Goal: Task Accomplishment & Management: Complete application form

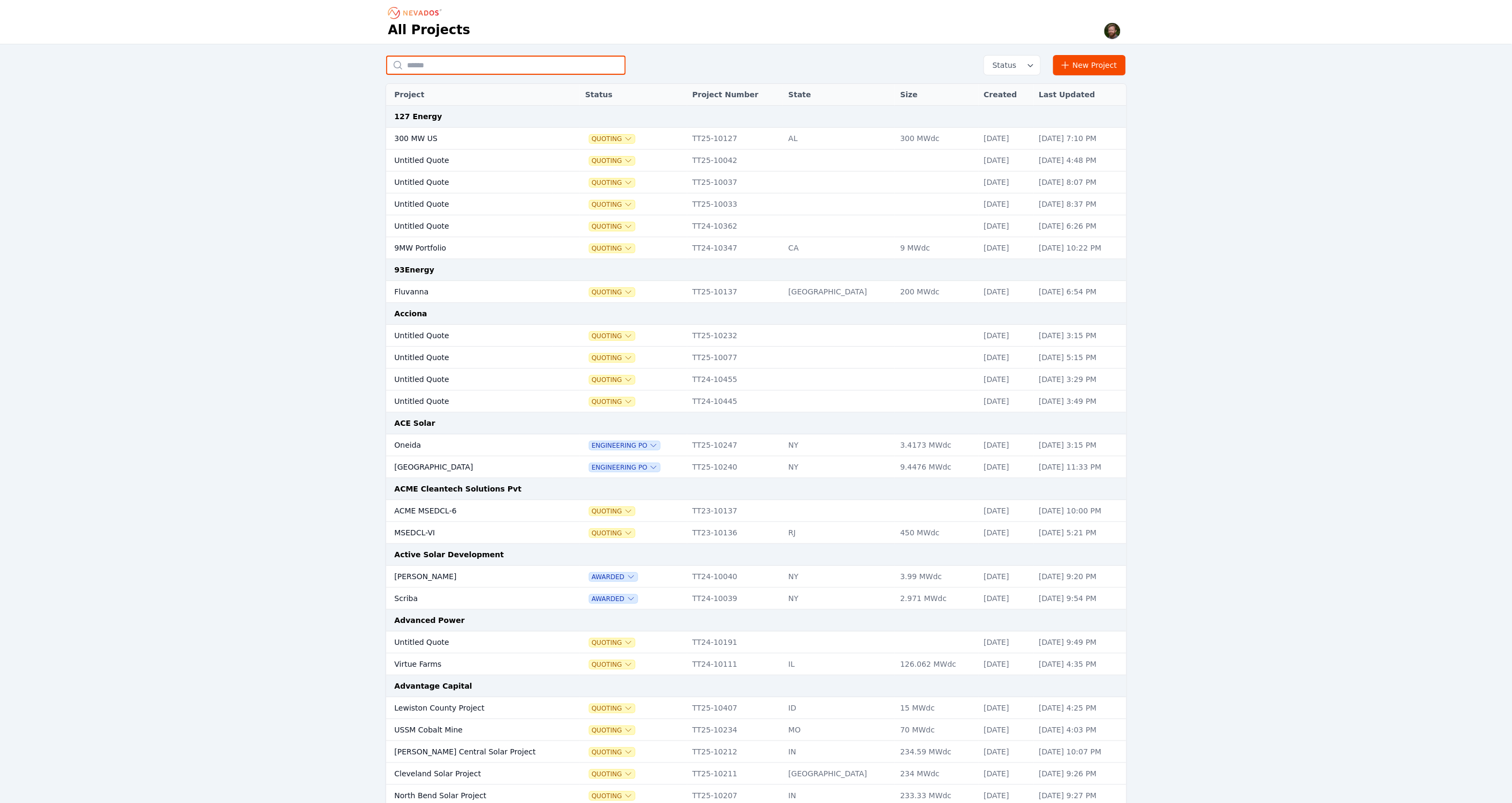
click at [435, 65] on input "text" at bounding box center [506, 65] width 240 height 19
type input "****"
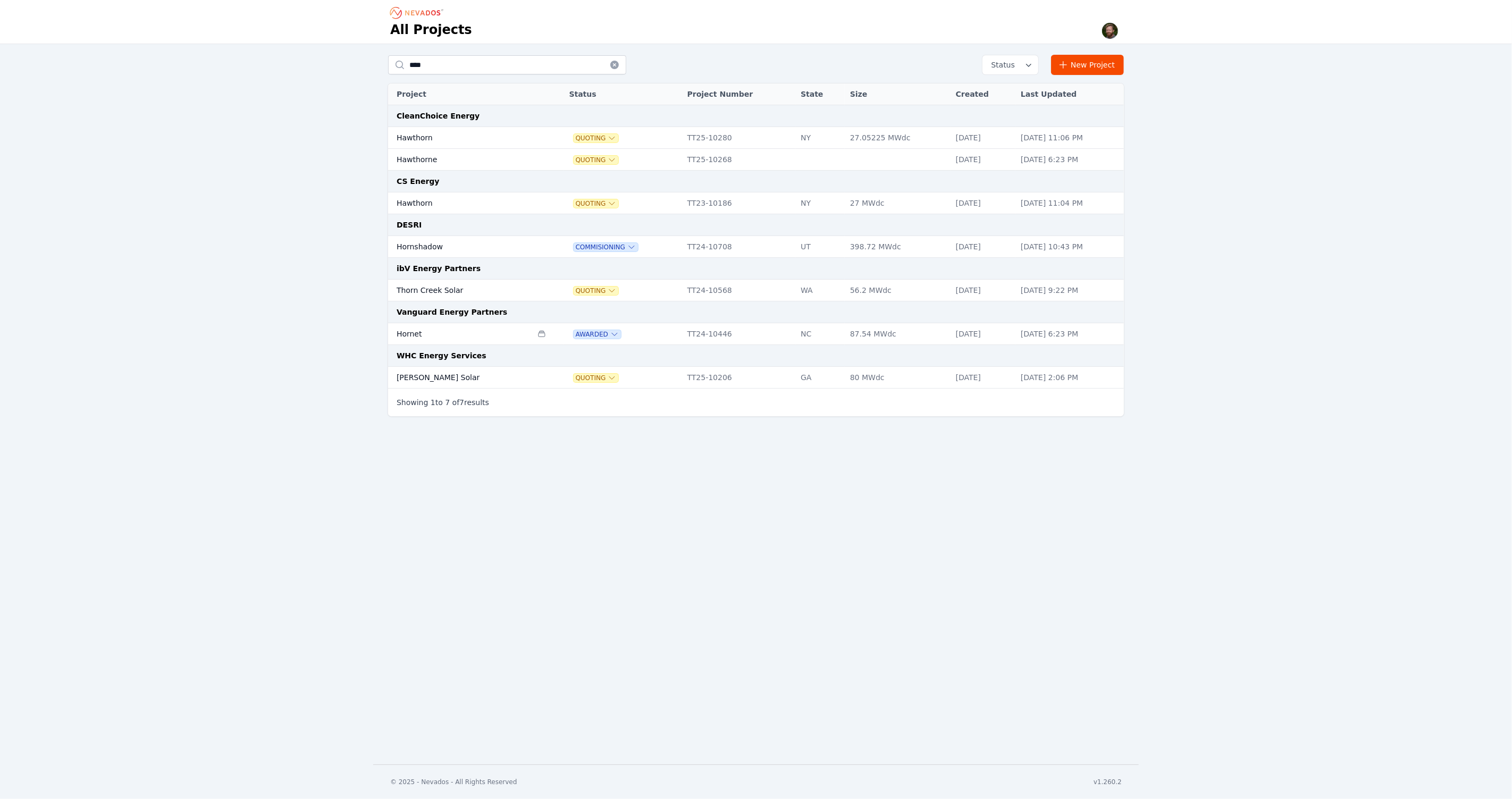
click at [401, 336] on td "Hornet" at bounding box center [460, 334] width 144 height 22
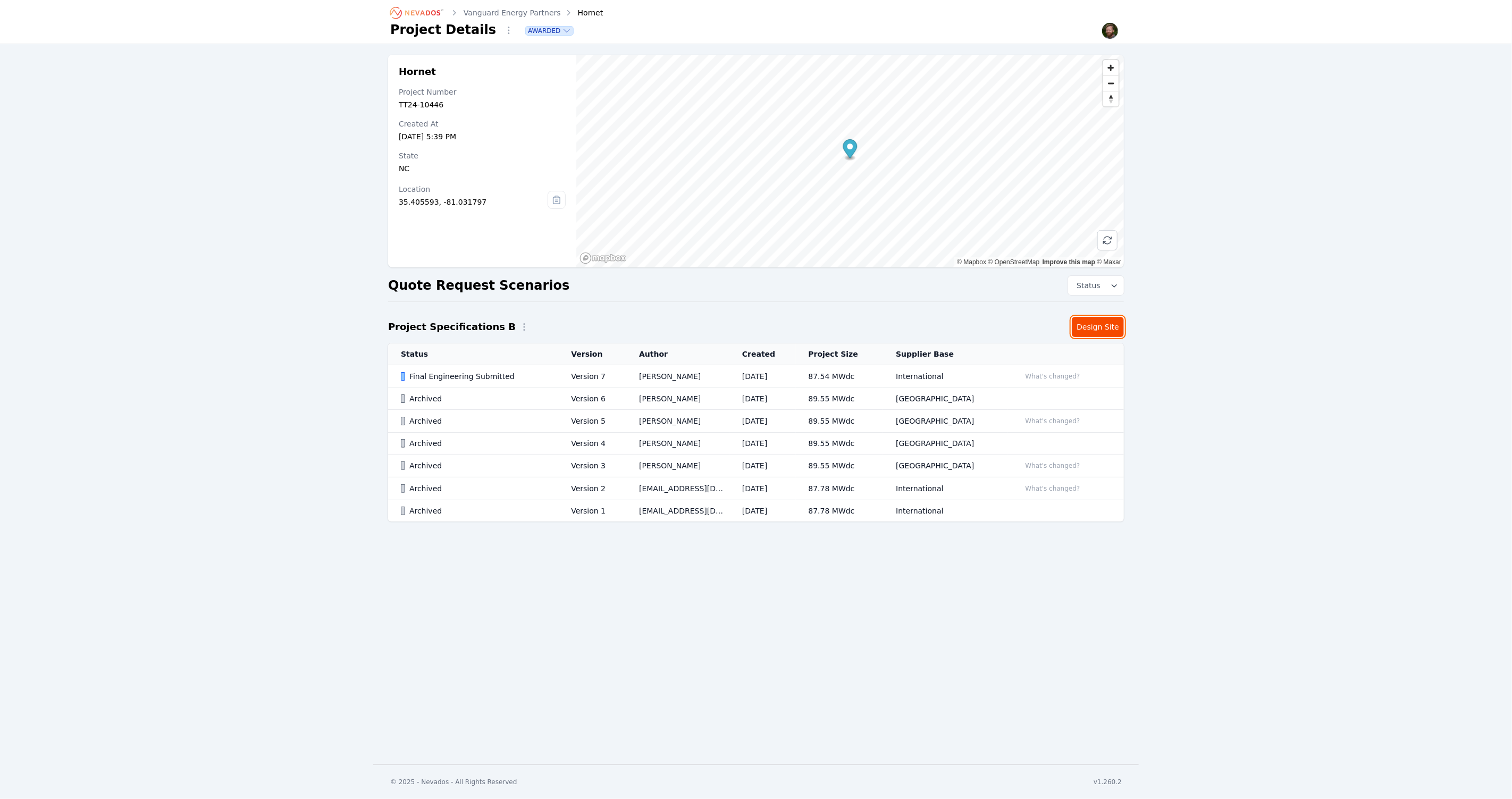
click at [1089, 325] on link "Design Site" at bounding box center [1098, 327] width 52 height 20
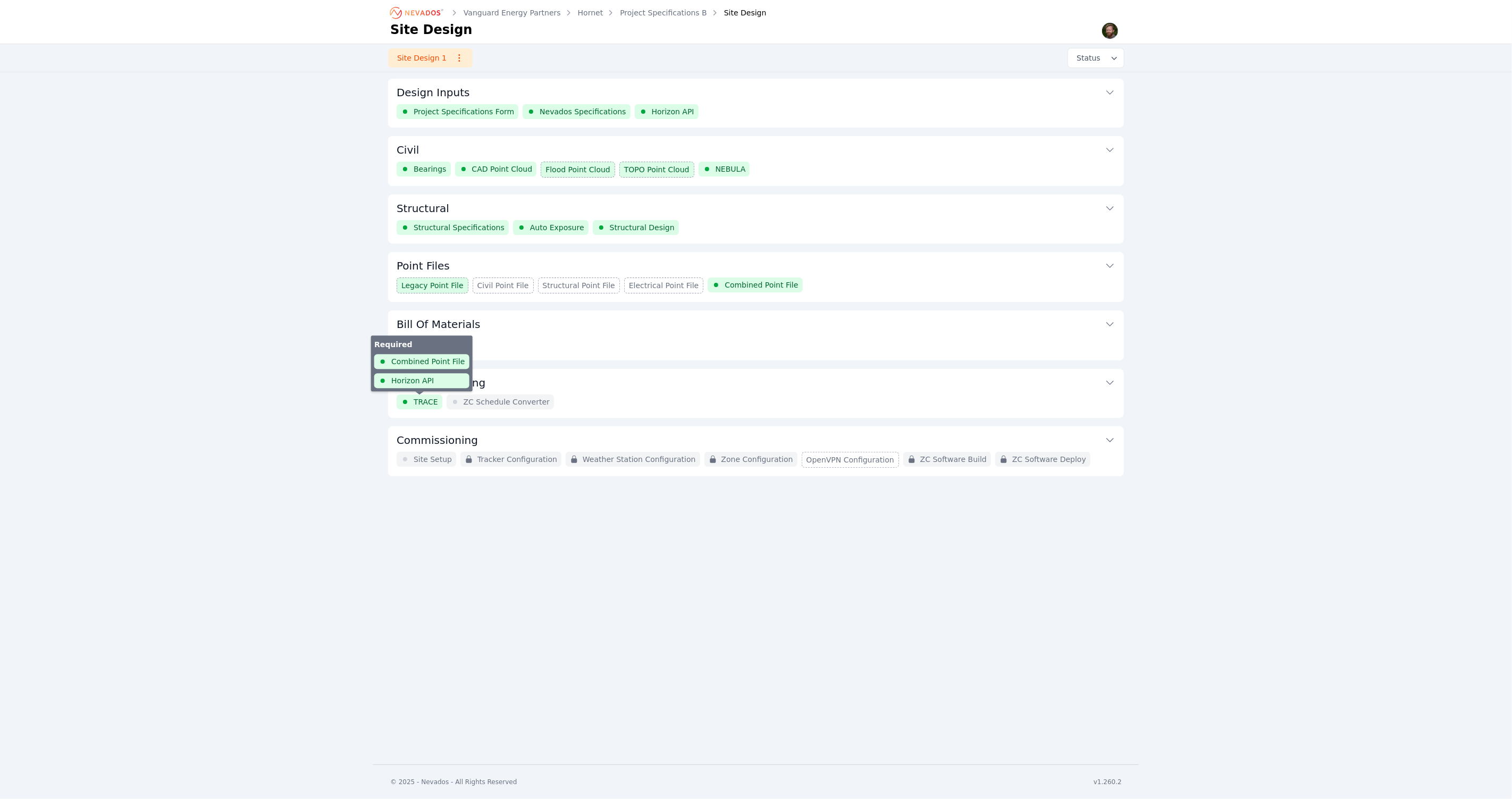
click at [422, 401] on span "TRACE" at bounding box center [426, 402] width 25 height 11
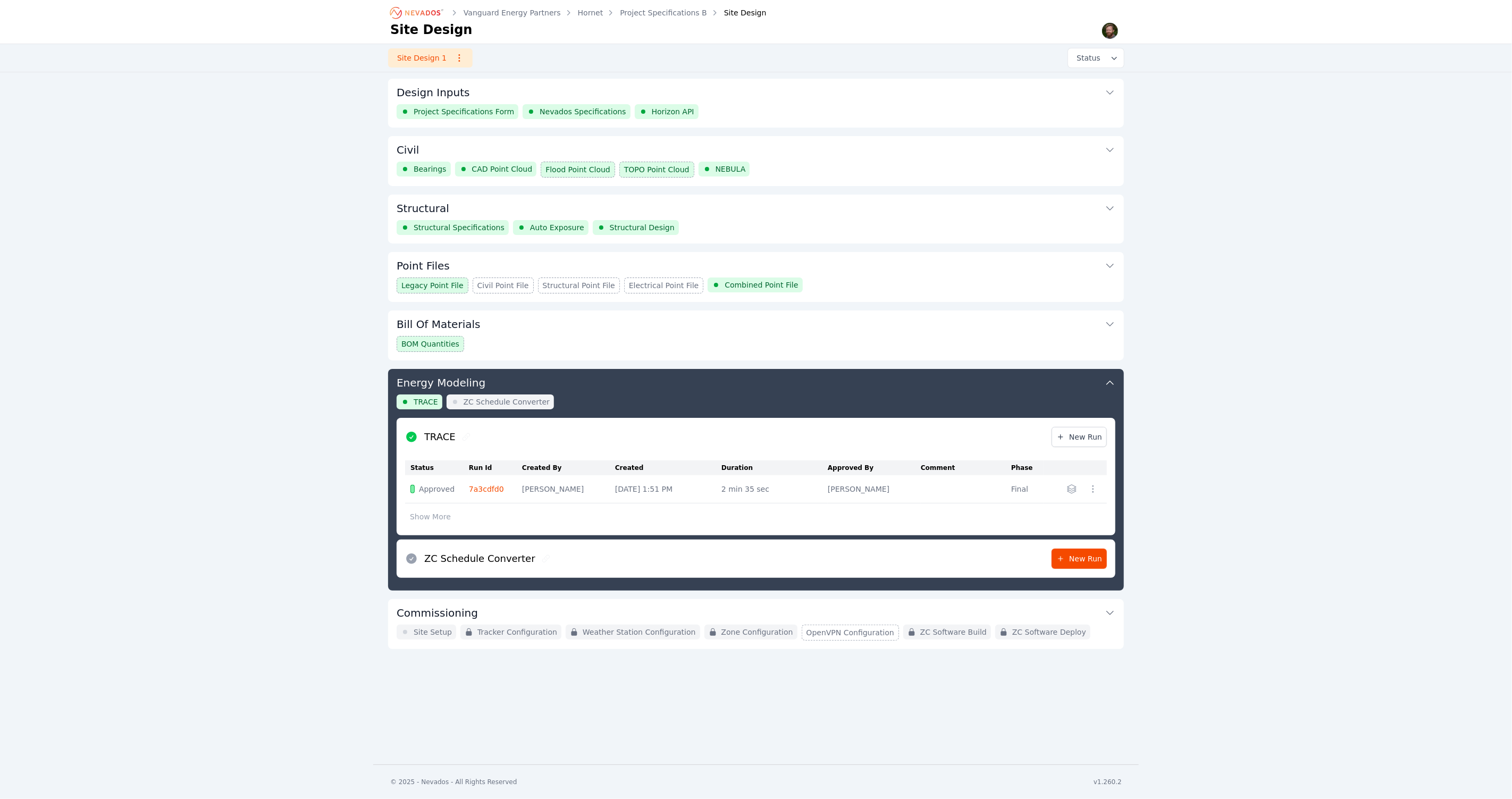
click at [436, 522] on button "Show More" at bounding box center [430, 517] width 51 height 20
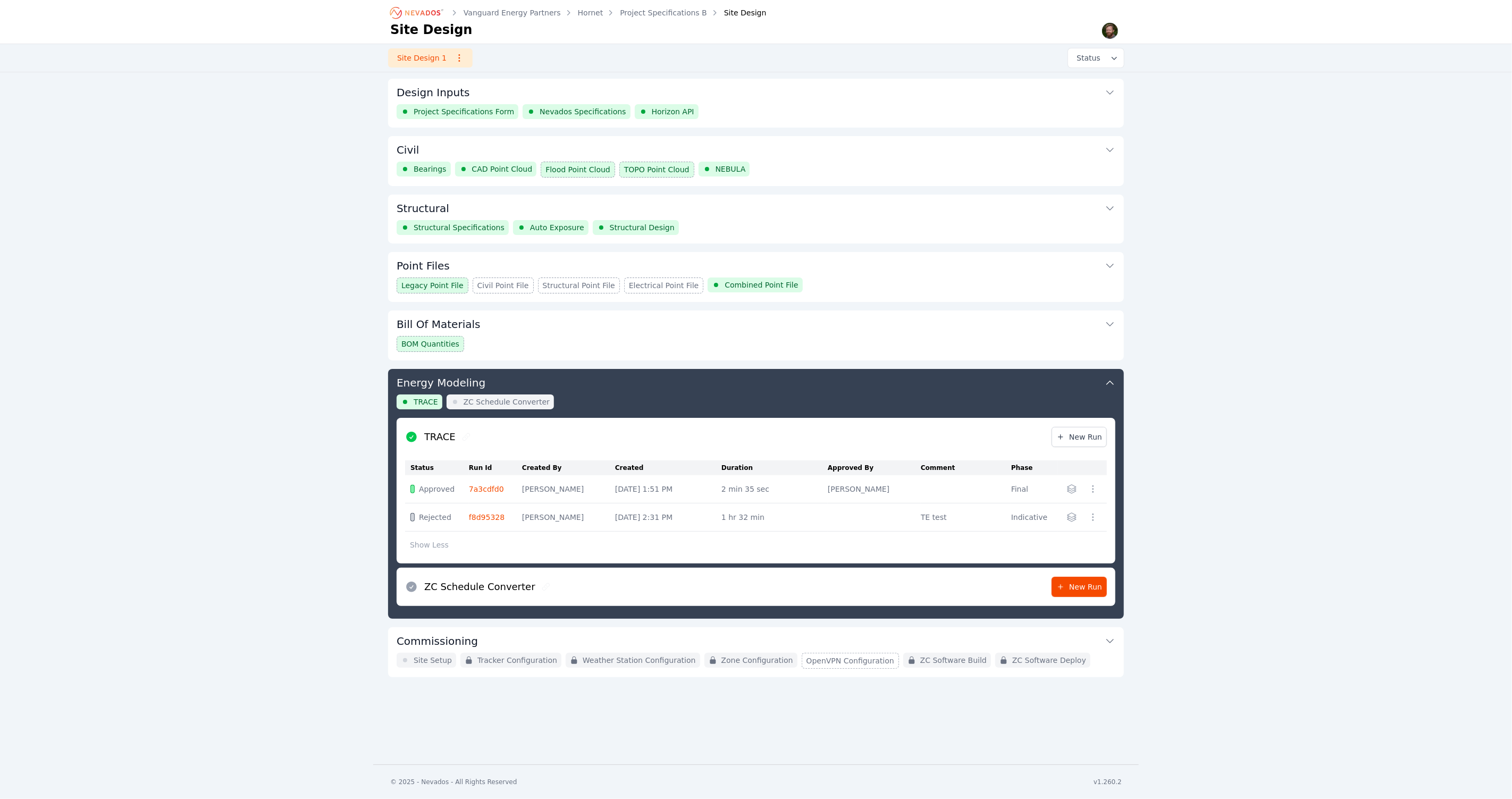
click at [287, 247] on div "Vanguard Energy Partners Hornet Project Specifications B Site Design Site Desig…" at bounding box center [756, 382] width 1512 height 765
click at [289, 219] on div "Vanguard Energy Partners Hornet Project Specifications B Site Design Site Desig…" at bounding box center [756, 382] width 1512 height 765
click at [280, 453] on div "Vanguard Energy Partners Hornet Project Specifications B Site Design Site Desig…" at bounding box center [756, 382] width 1512 height 765
click at [262, 442] on div "Vanguard Energy Partners Hornet Project Specifications B Site Design Site Desig…" at bounding box center [756, 382] width 1512 height 765
click at [258, 253] on div "Vanguard Energy Partners Hornet Project Specifications B Site Design Site Desig…" at bounding box center [756, 382] width 1512 height 765
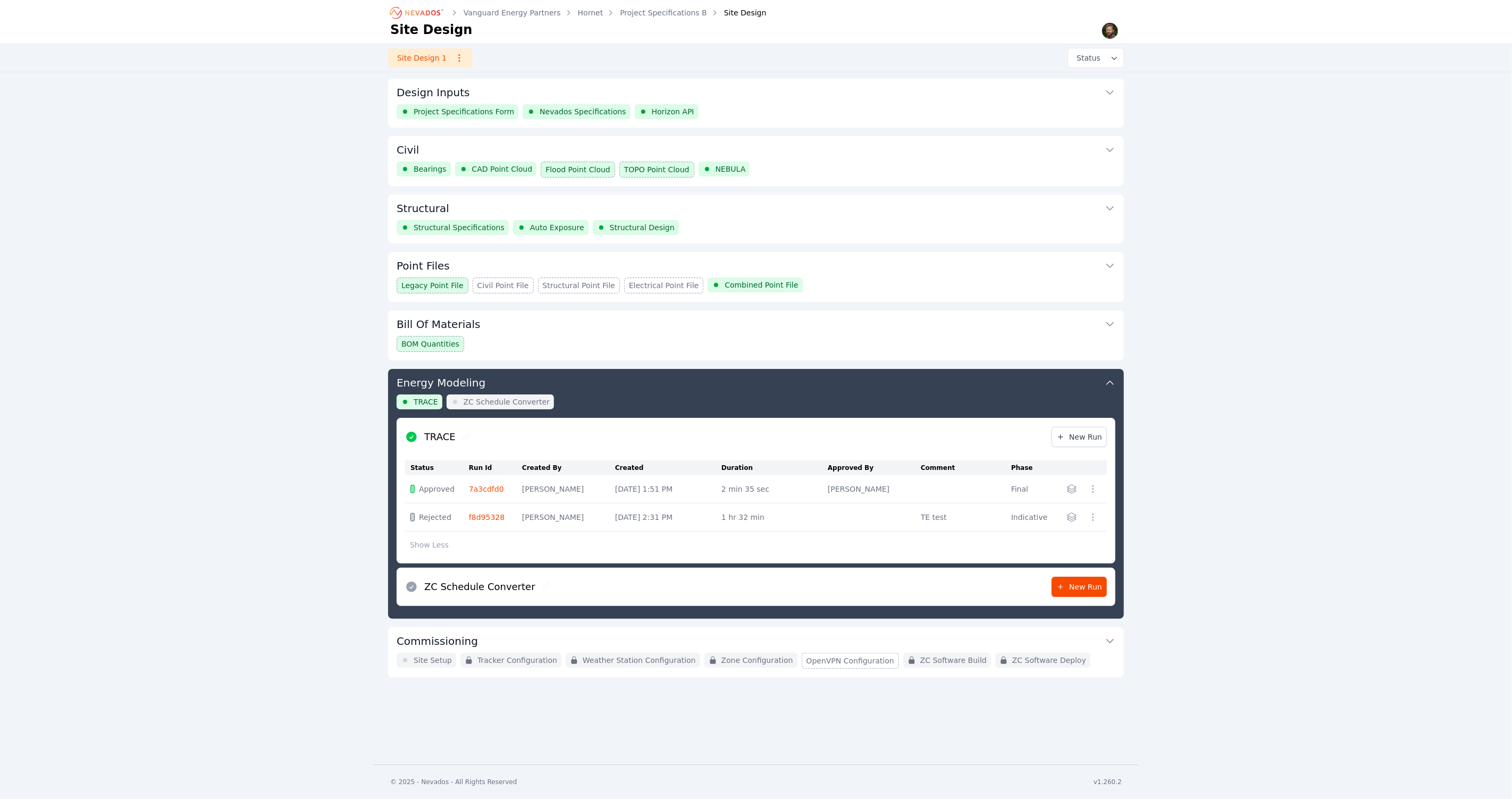
click at [429, 544] on button "Show Less" at bounding box center [429, 545] width 48 height 20
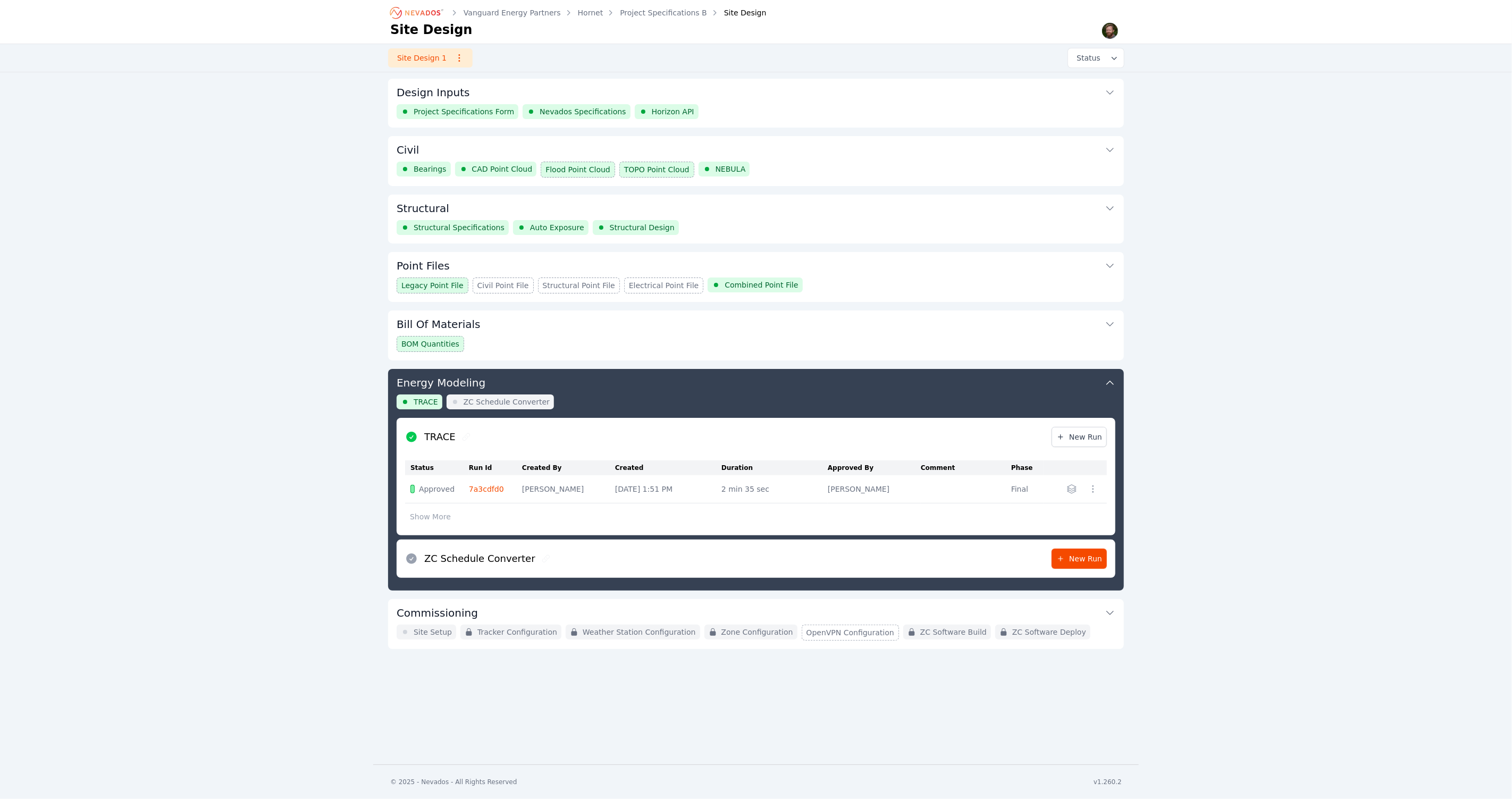
click at [432, 517] on button "Show More" at bounding box center [430, 517] width 51 height 20
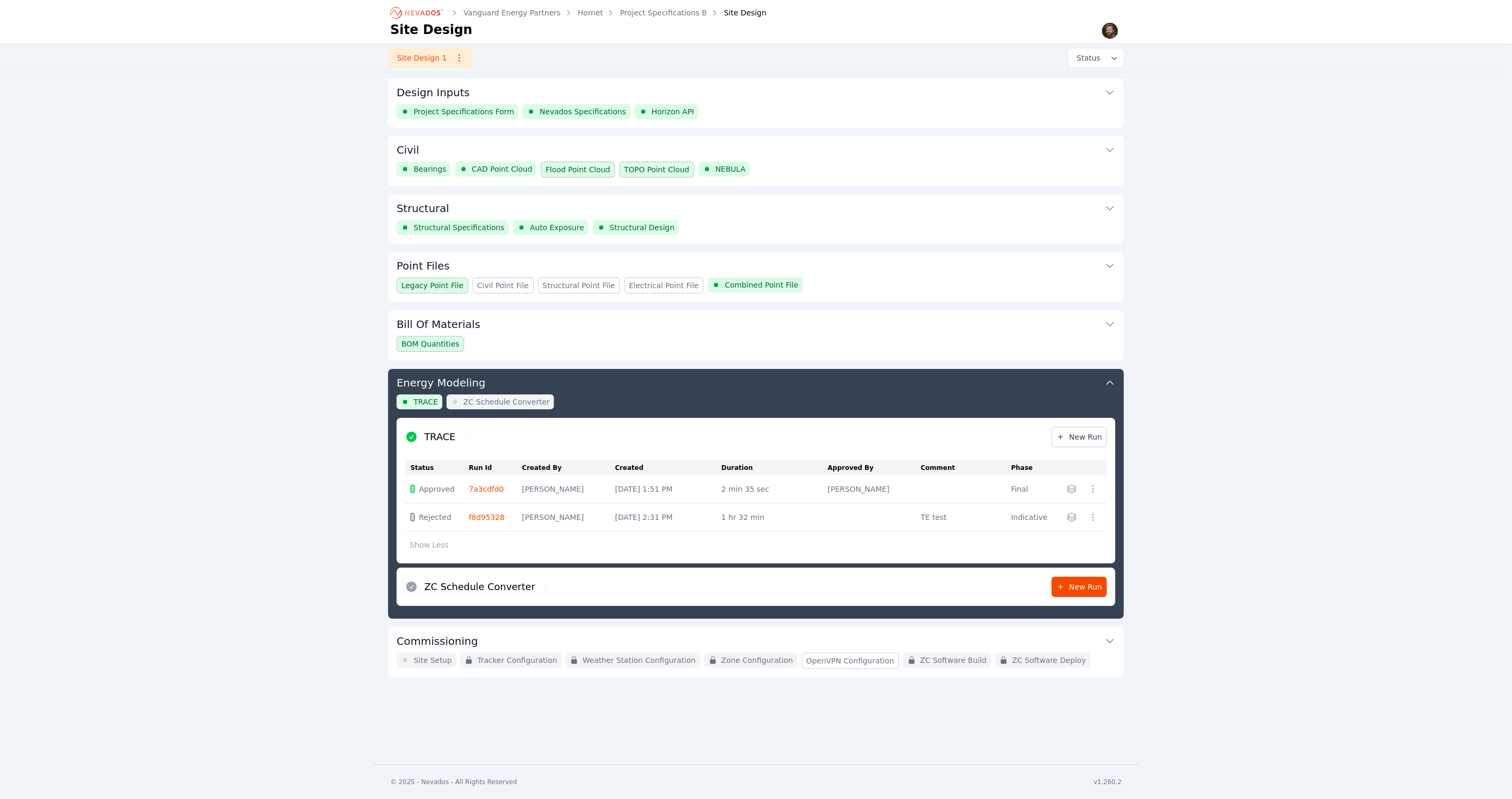
click at [271, 554] on div "Vanguard Energy Partners Hornet Project Specifications B Site Design Site Desig…" at bounding box center [756, 382] width 1512 height 765
click at [435, 545] on button "Show Less" at bounding box center [429, 545] width 48 height 20
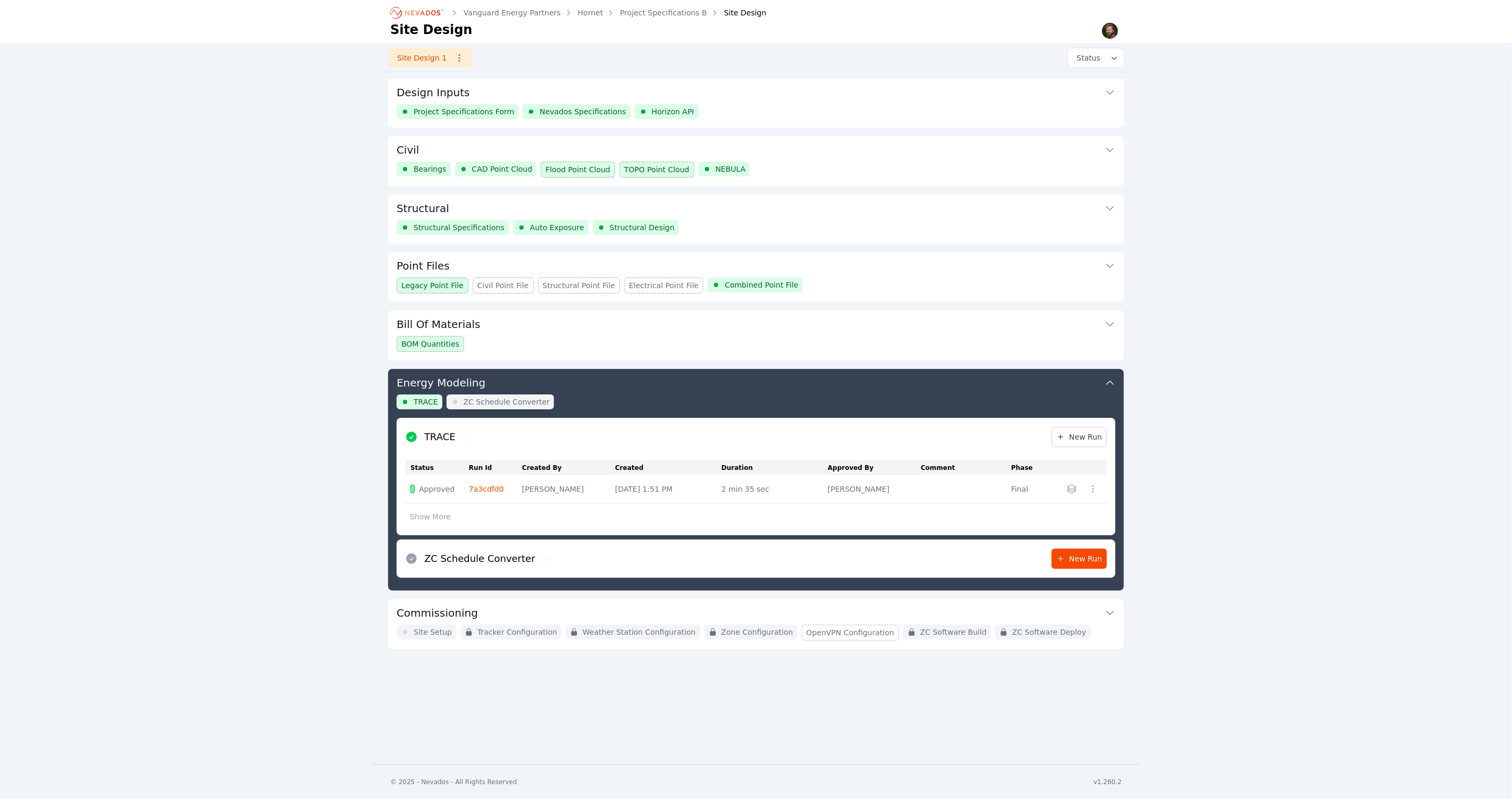
click at [436, 516] on button "Show More" at bounding box center [430, 517] width 51 height 20
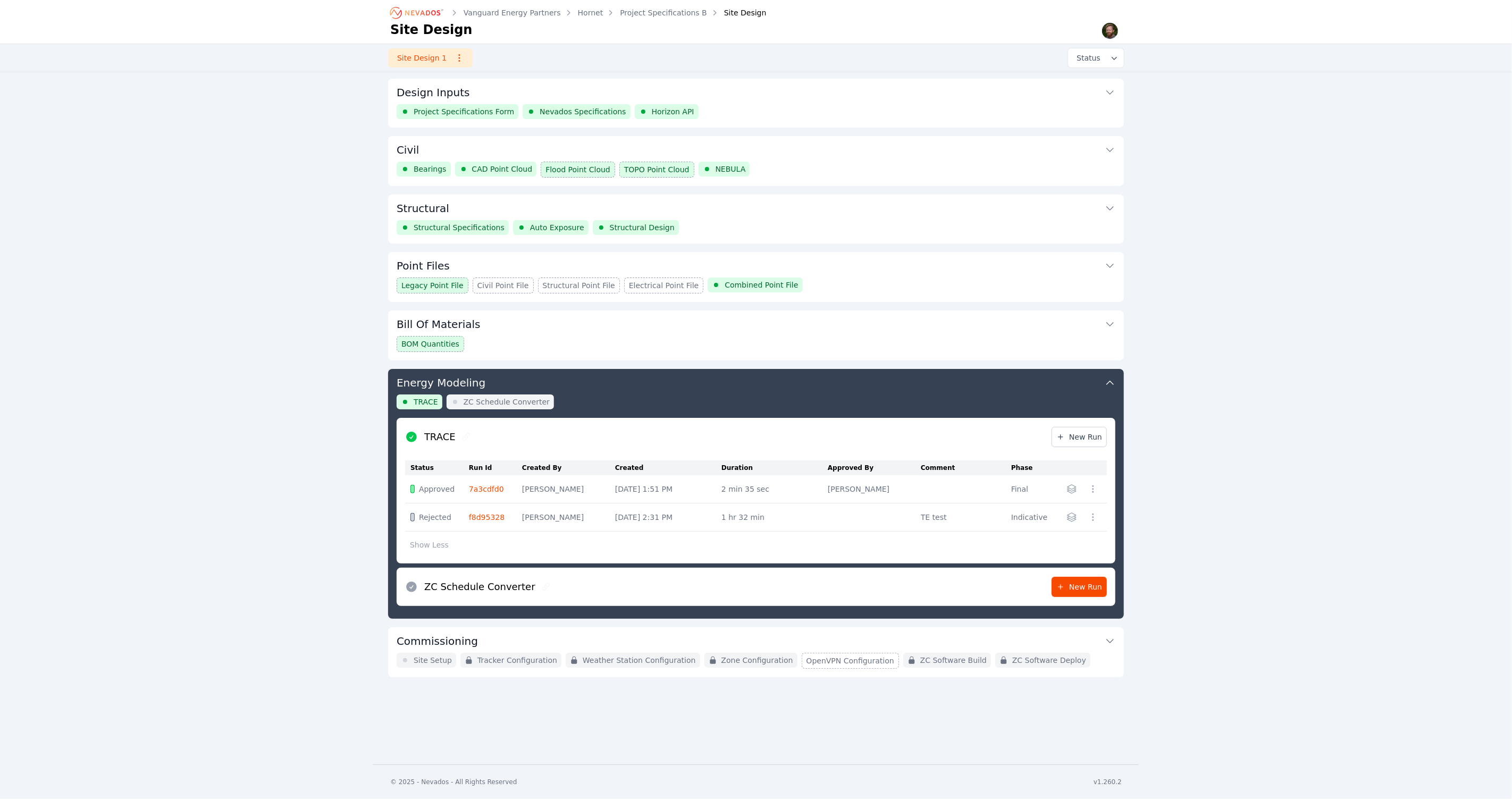
click at [268, 291] on div "Vanguard Energy Partners Hornet Project Specifications B Site Design Site Desig…" at bounding box center [756, 382] width 1512 height 765
click at [269, 349] on div "Vanguard Energy Partners Hornet Project Specifications B Site Design Site Desig…" at bounding box center [756, 382] width 1512 height 765
click at [1326, 257] on div "Vanguard Energy Partners Hornet Project Specifications B Site Design Site Desig…" at bounding box center [756, 382] width 1512 height 765
click at [1292, 223] on div "Vanguard Energy Partners Hornet Project Specifications B Site Design Site Desig…" at bounding box center [756, 382] width 1512 height 765
click at [245, 263] on div "Vanguard Energy Partners Hornet Project Specifications B Site Design Site Desig…" at bounding box center [756, 382] width 1512 height 765
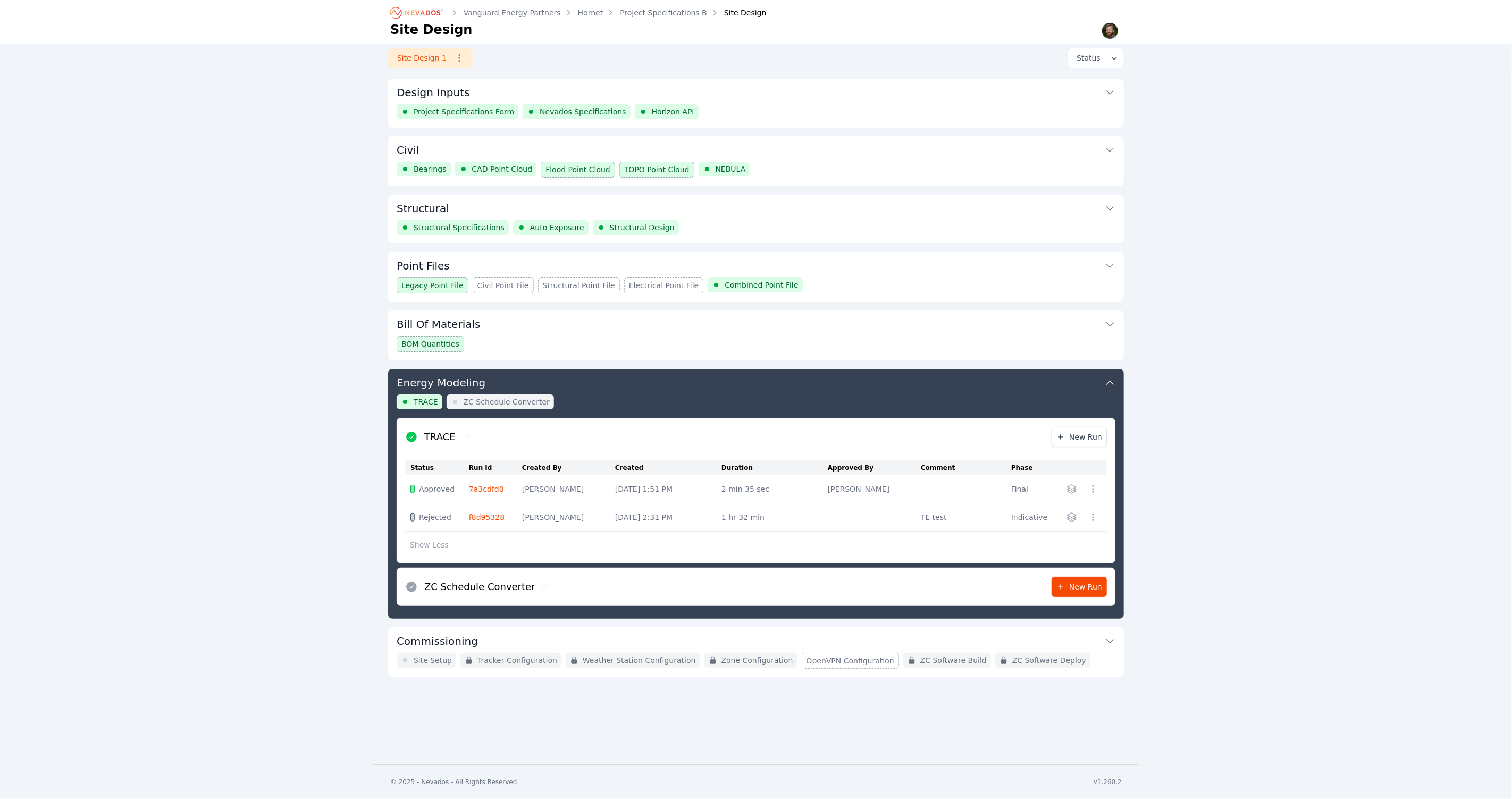
click at [250, 180] on div "Vanguard Energy Partners Hornet Project Specifications B Site Design Site Desig…" at bounding box center [756, 382] width 1512 height 765
click at [336, 282] on div "Vanguard Energy Partners Hornet Project Specifications B Site Design Site Desig…" at bounding box center [756, 382] width 1512 height 765
click at [1229, 409] on div "Vanguard Energy Partners Hornet Project Specifications B Site Design Site Desig…" at bounding box center [756, 382] width 1512 height 765
click at [259, 288] on div "Vanguard Energy Partners Hornet Project Specifications B Site Design Site Desig…" at bounding box center [756, 382] width 1512 height 765
click at [201, 265] on div "Vanguard Energy Partners Hornet Project Specifications B Site Design Site Desig…" at bounding box center [756, 382] width 1512 height 765
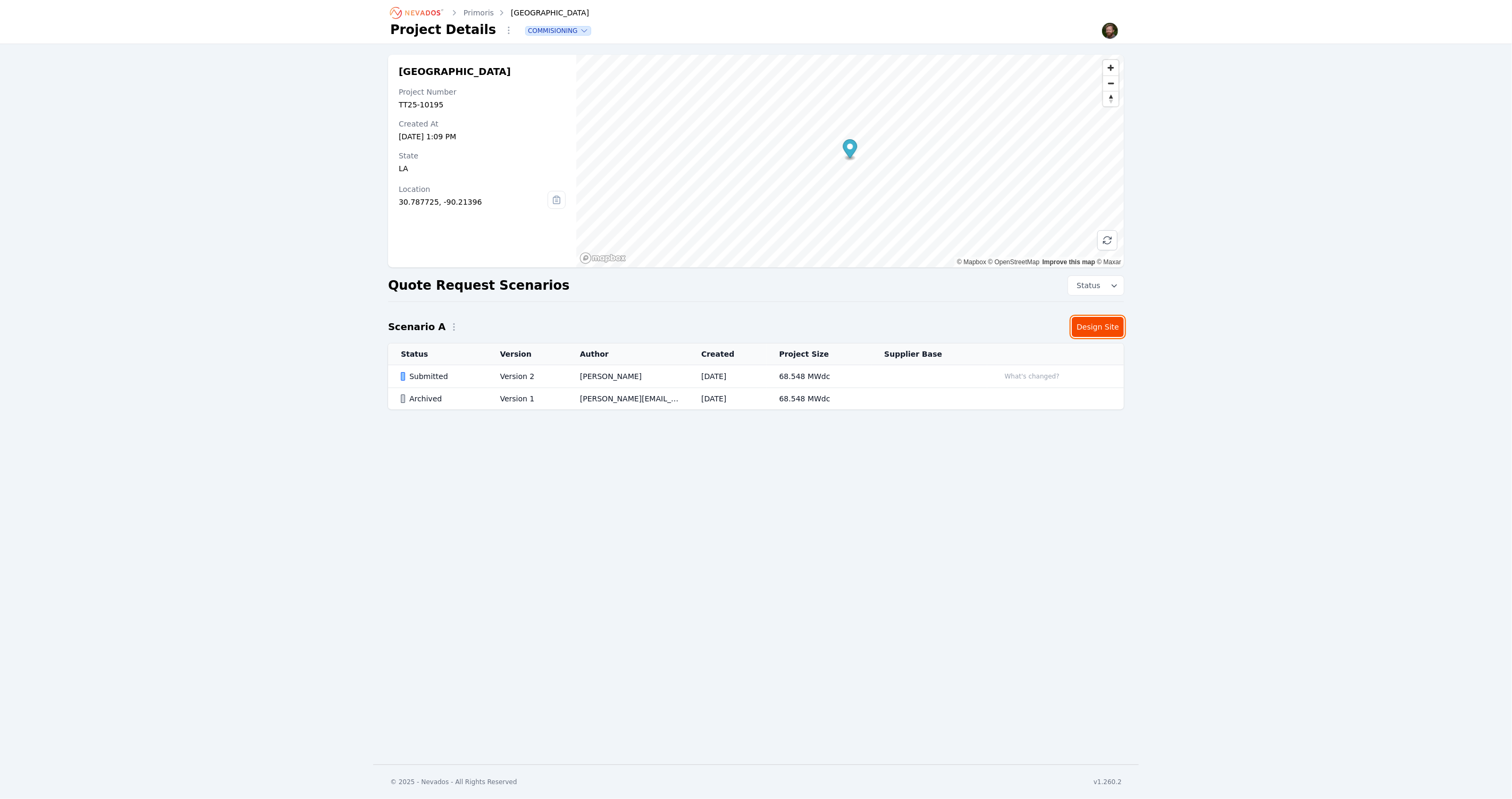
click at [1102, 332] on link "Design Site" at bounding box center [1098, 327] width 52 height 20
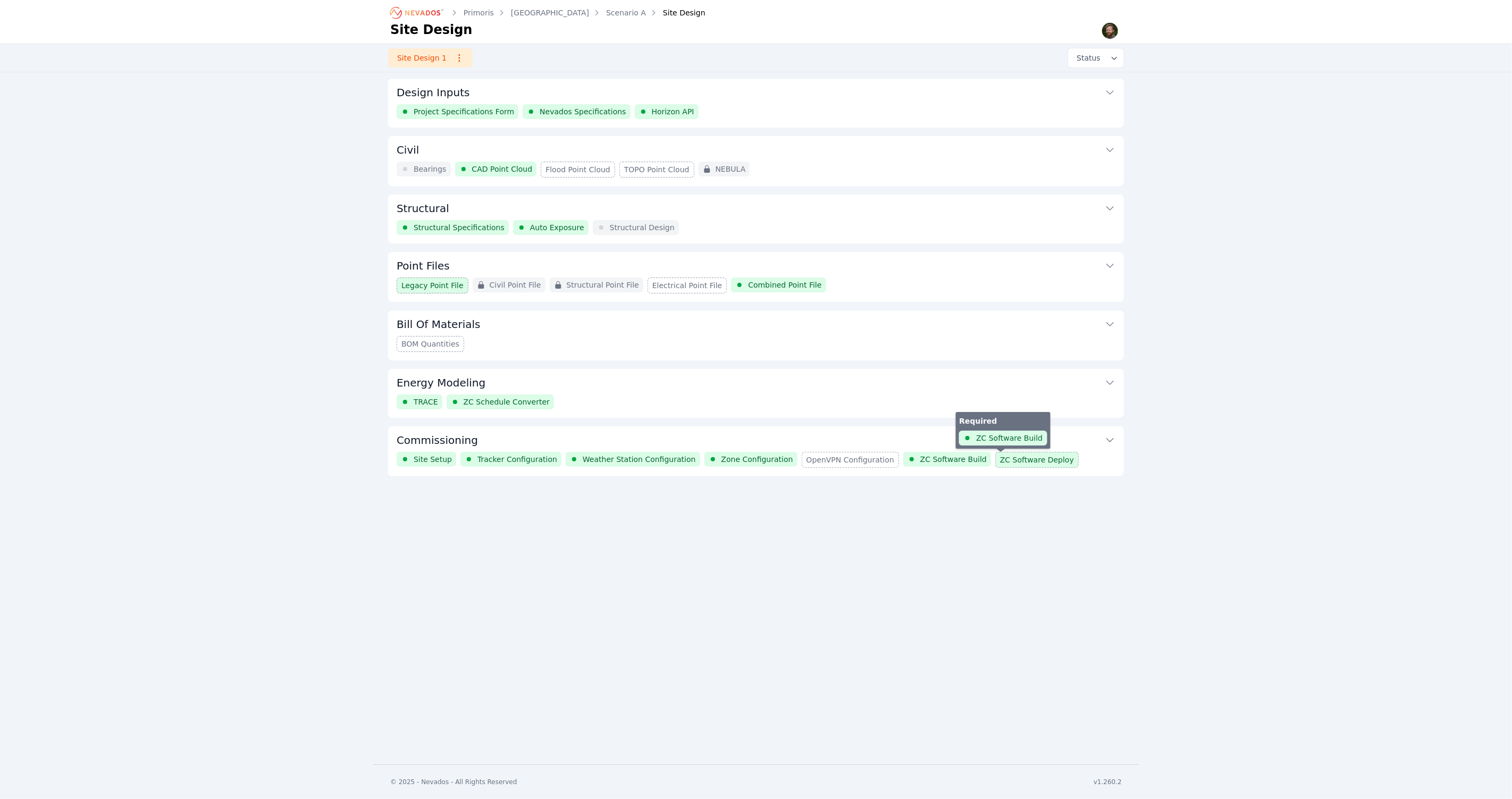
click at [1001, 455] on span "ZC Software Deploy" at bounding box center [1037, 460] width 74 height 11
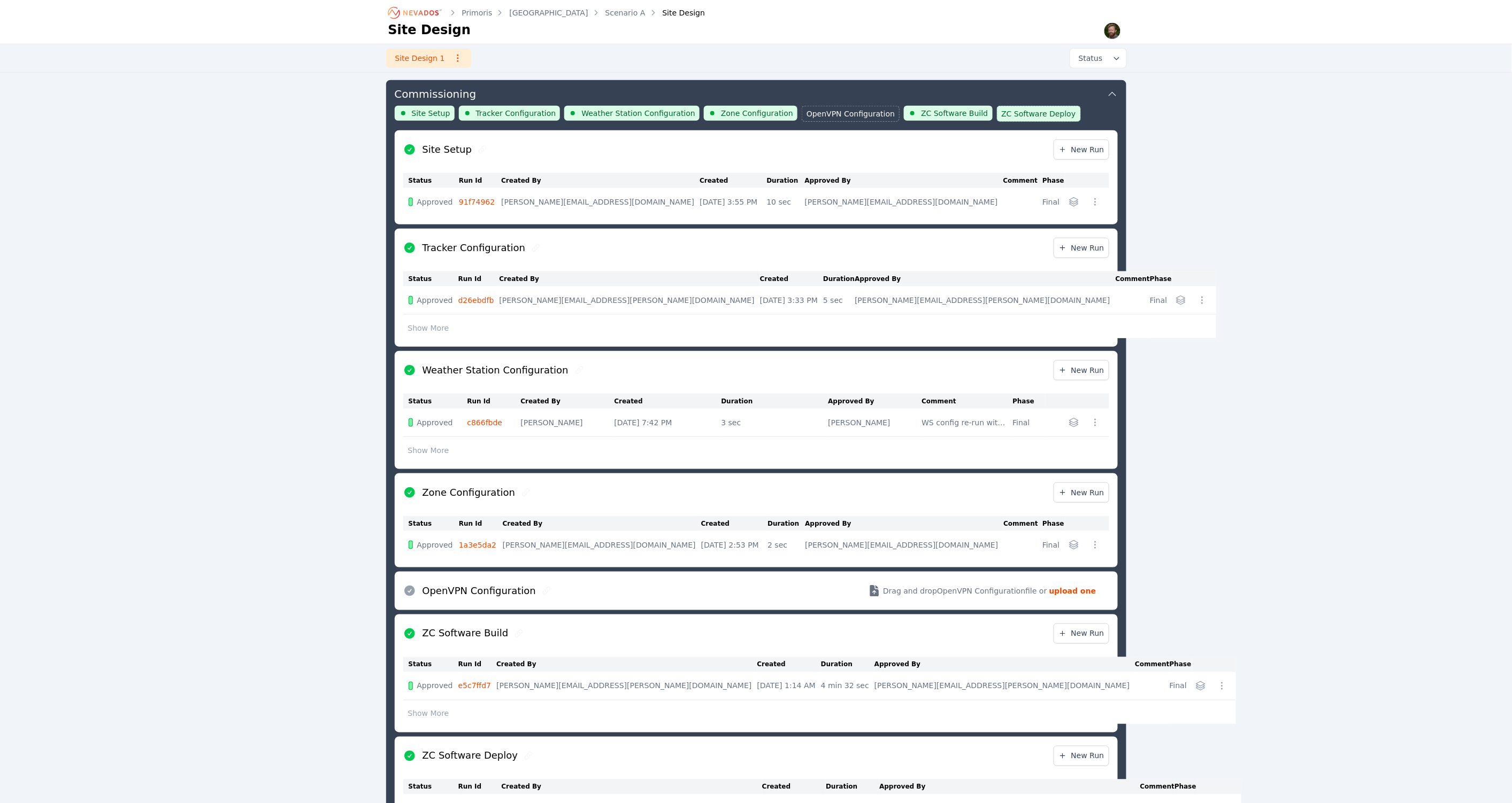
scroll to position [457, 0]
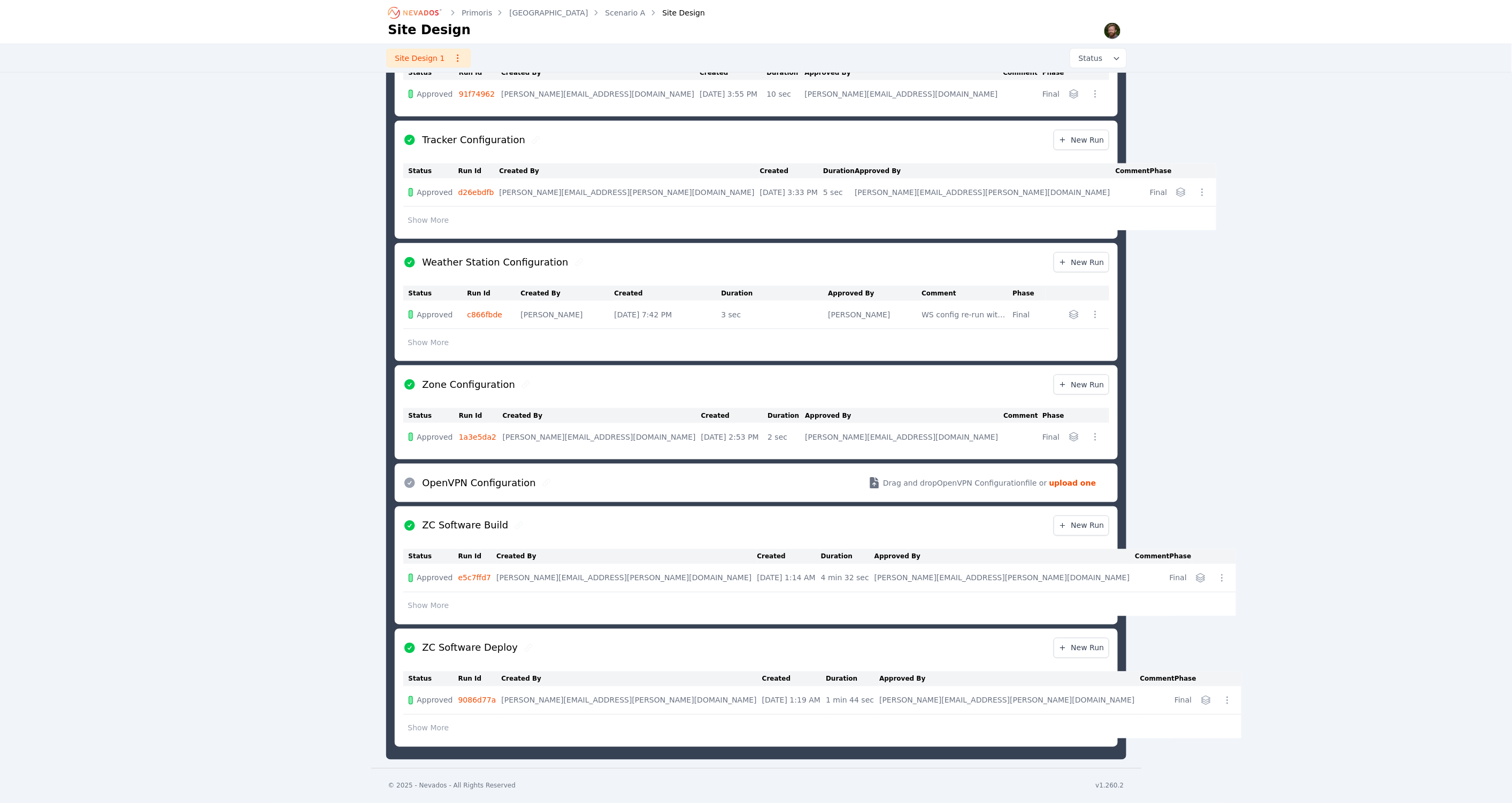
click at [426, 729] on button "Show More" at bounding box center [428, 729] width 51 height 21
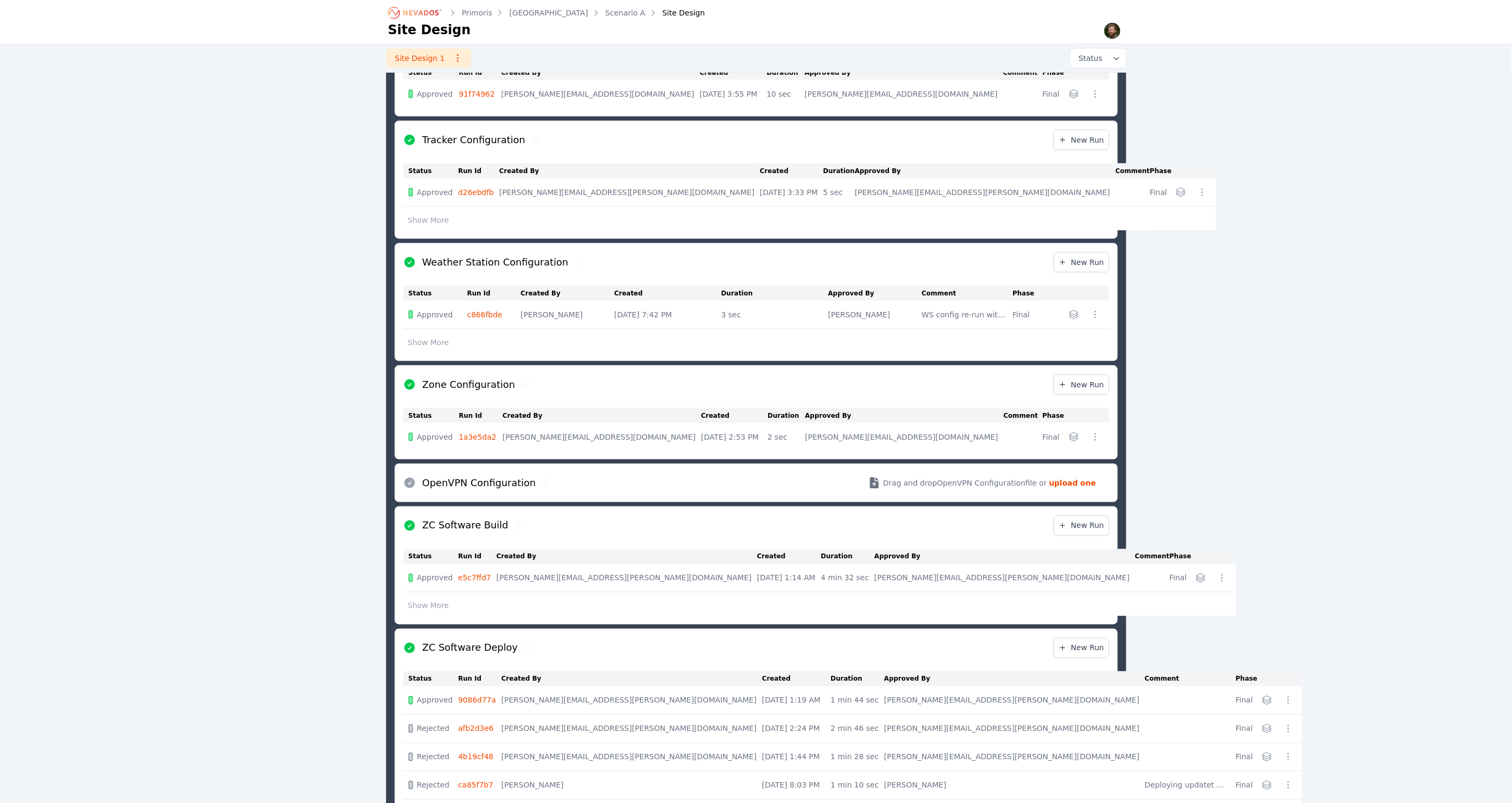
scroll to position [712, 0]
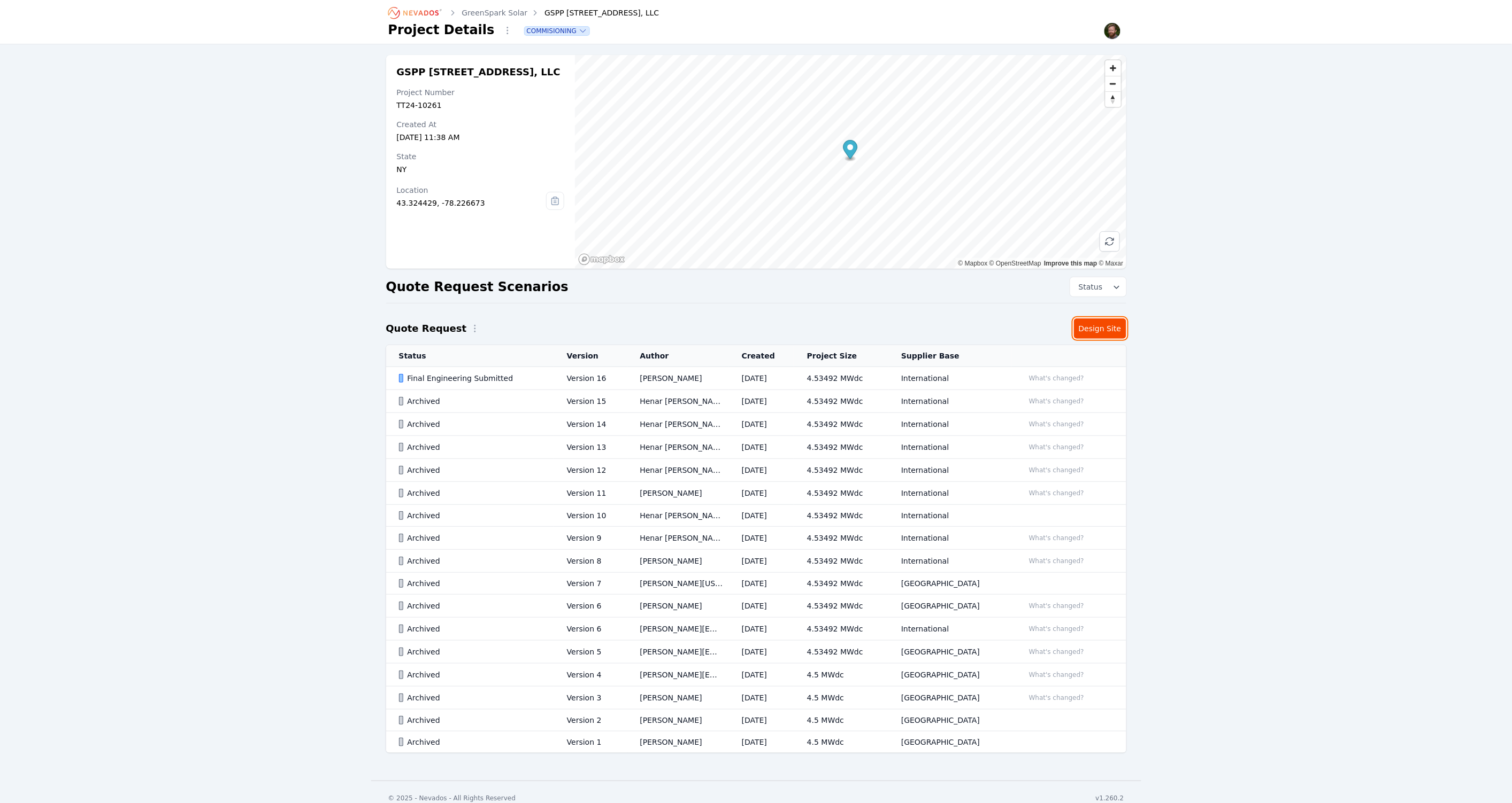
click at [1095, 330] on link "Design Site" at bounding box center [1100, 329] width 53 height 21
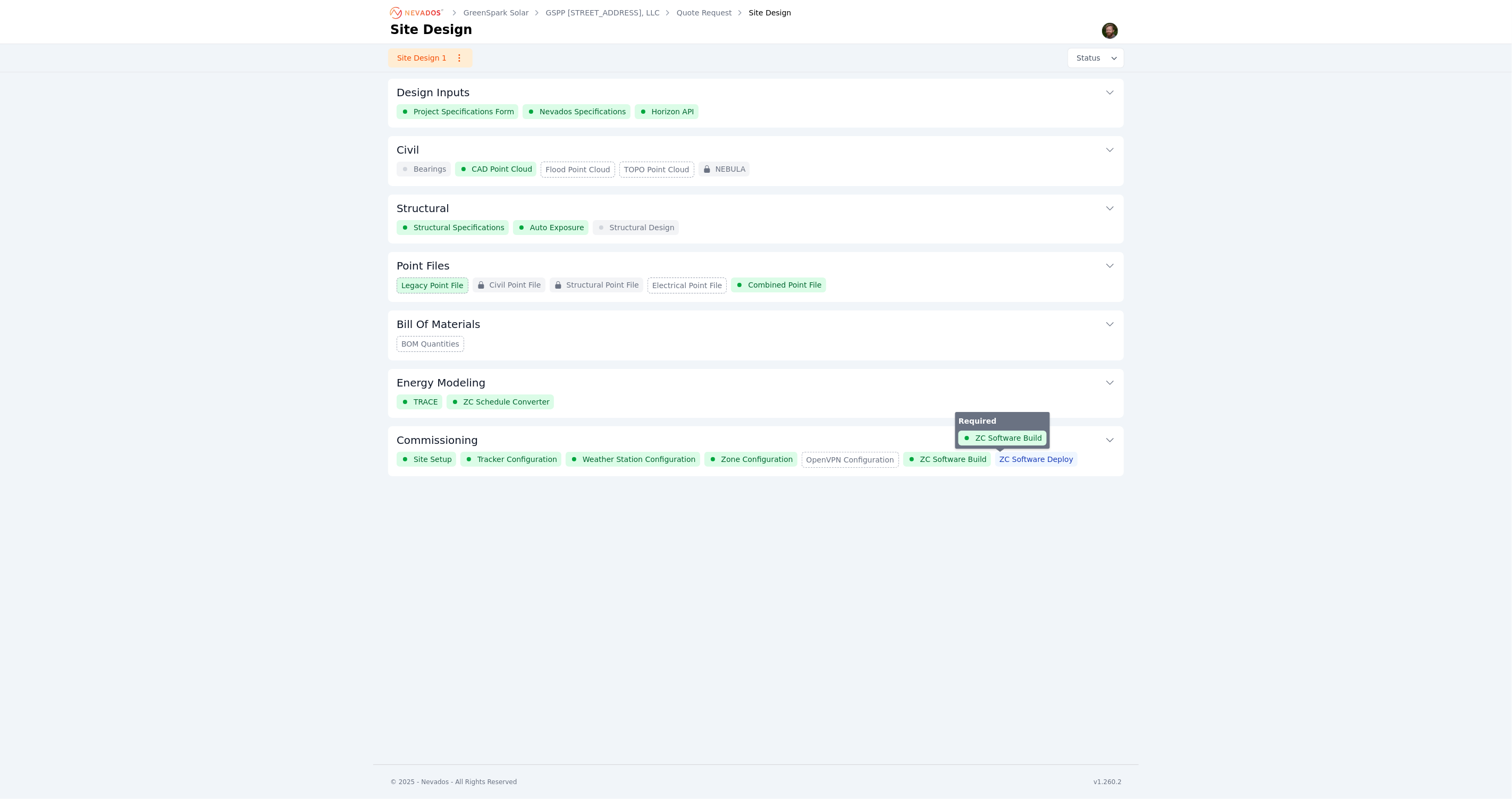
click at [1021, 455] on span "ZC Software Deploy" at bounding box center [1036, 460] width 74 height 11
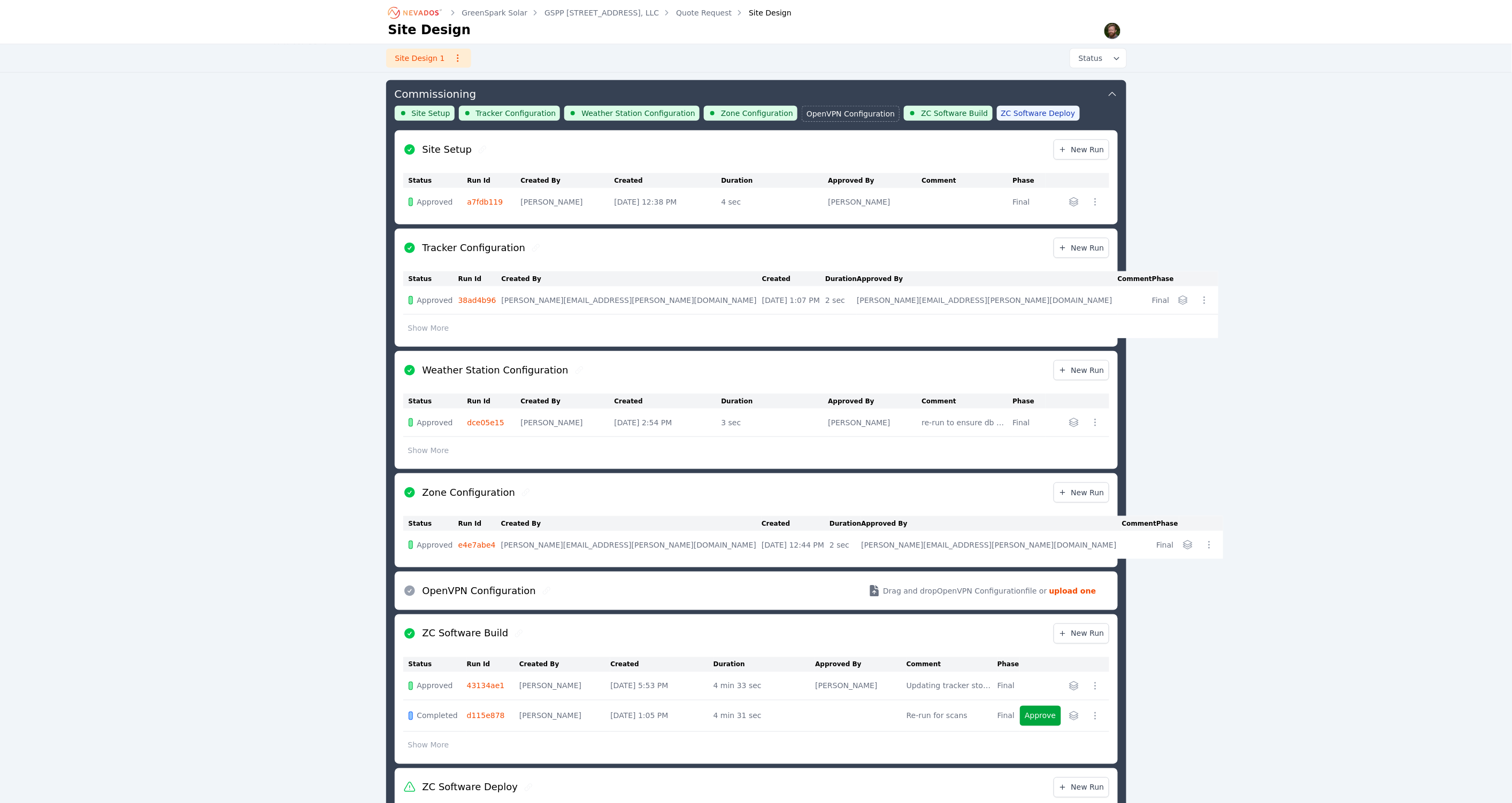
scroll to position [492, 0]
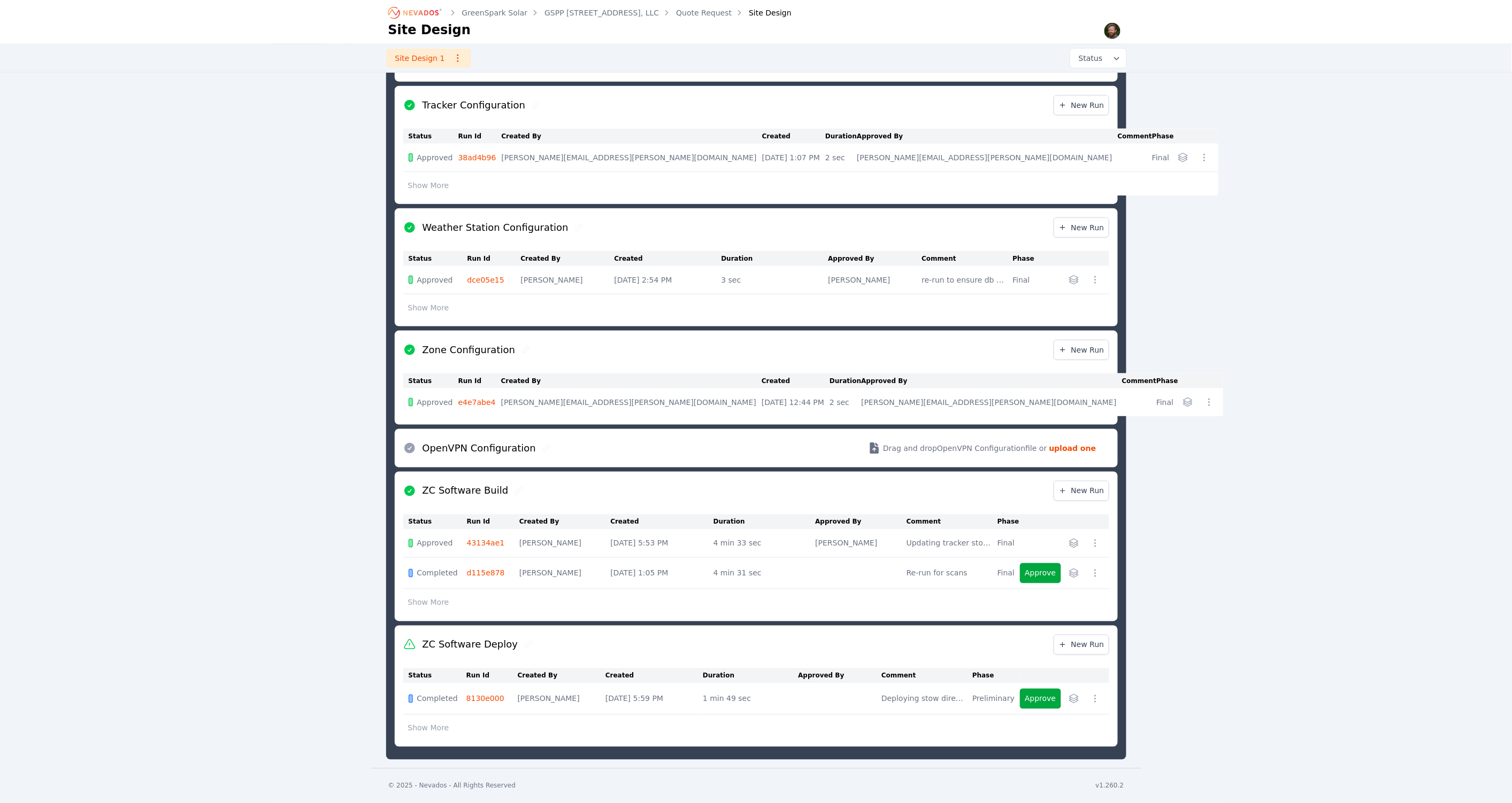
click at [427, 729] on button "Show More" at bounding box center [428, 729] width 51 height 21
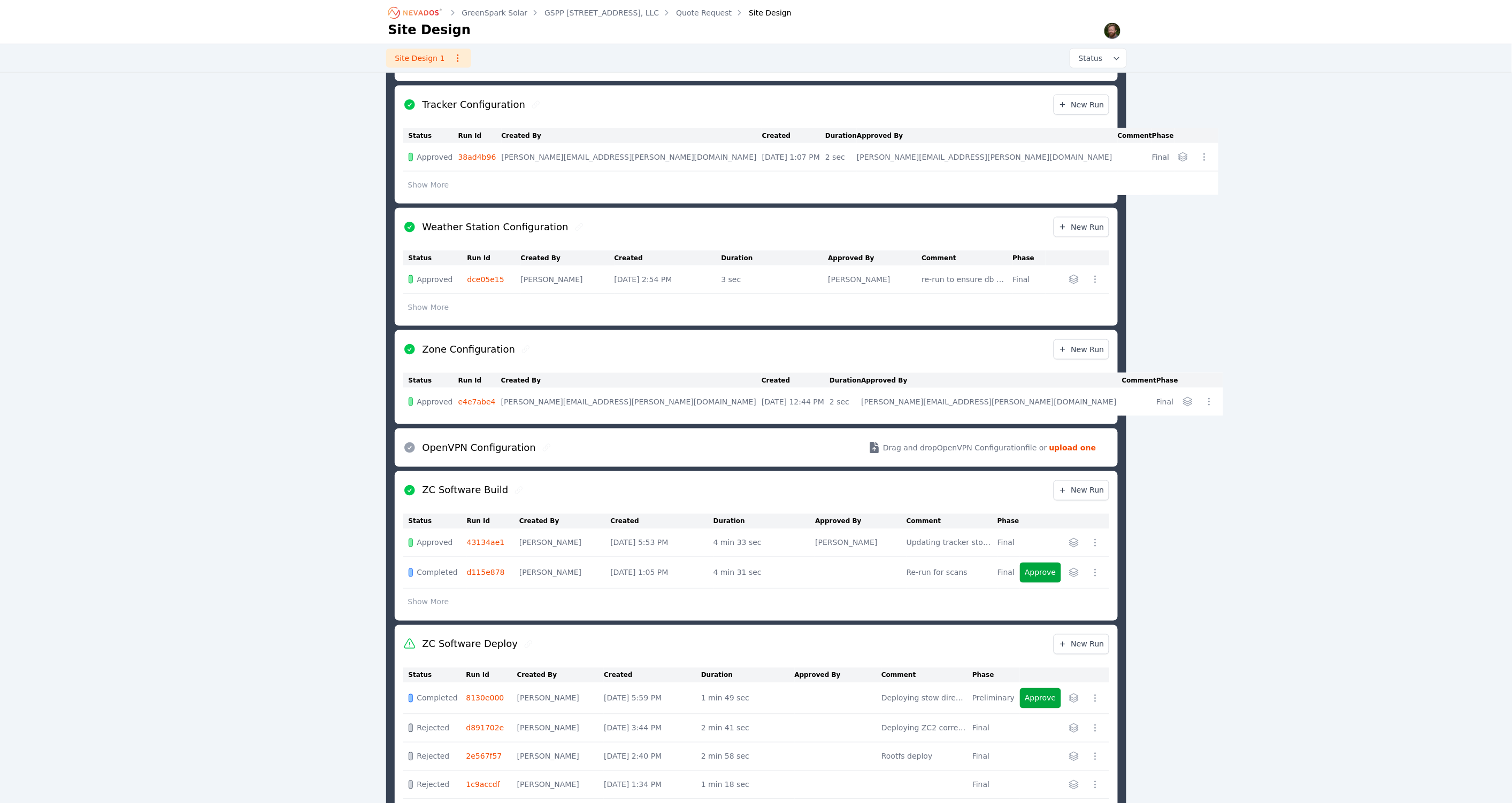
scroll to position [633, 0]
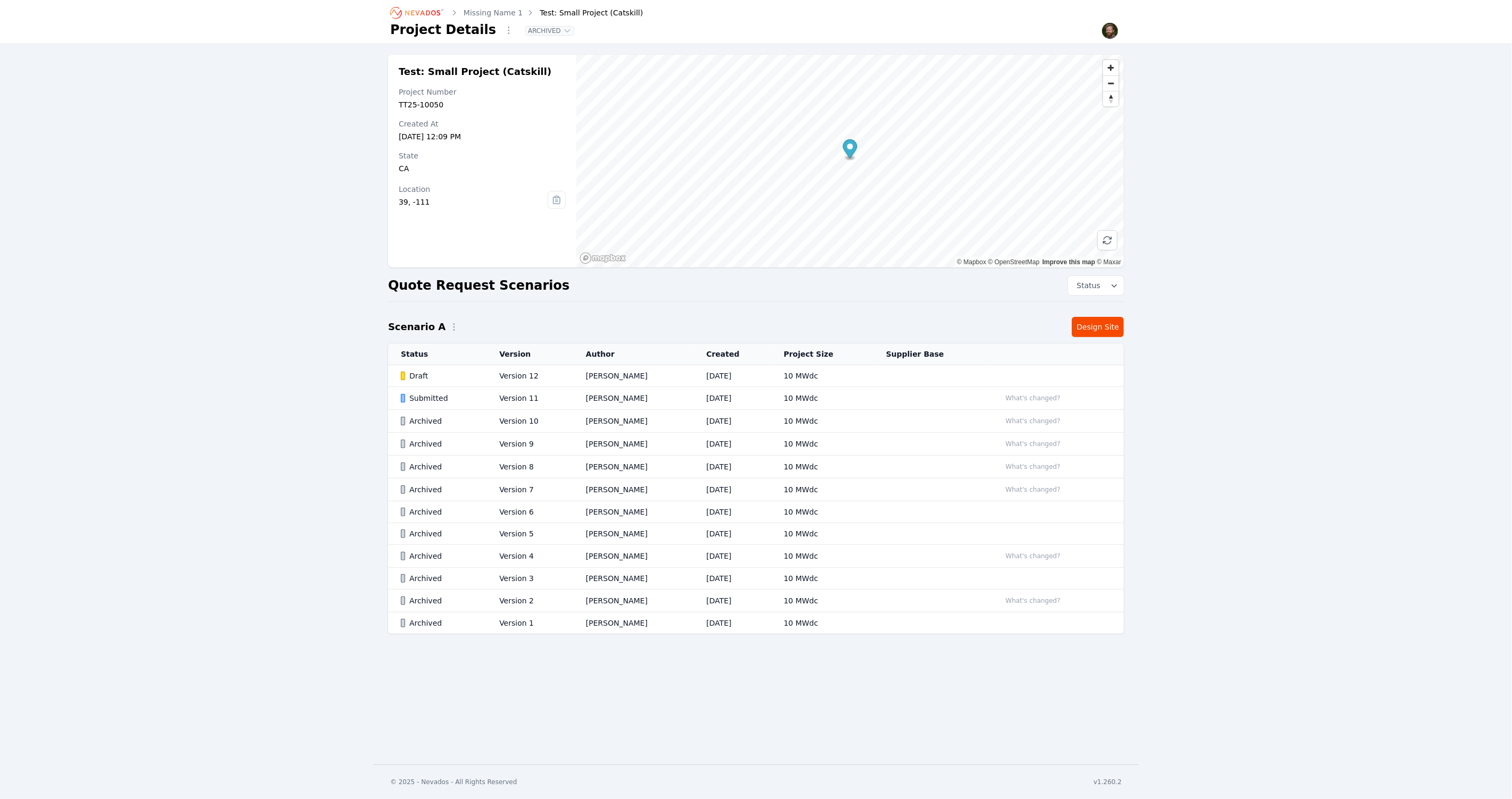
click at [242, 252] on div "Test: Small Project (Catskill) Project Number TT25-10050 Created At Jan 24, 202…" at bounding box center [756, 350] width 1512 height 611
click at [1098, 328] on link "Design Site" at bounding box center [1098, 327] width 52 height 20
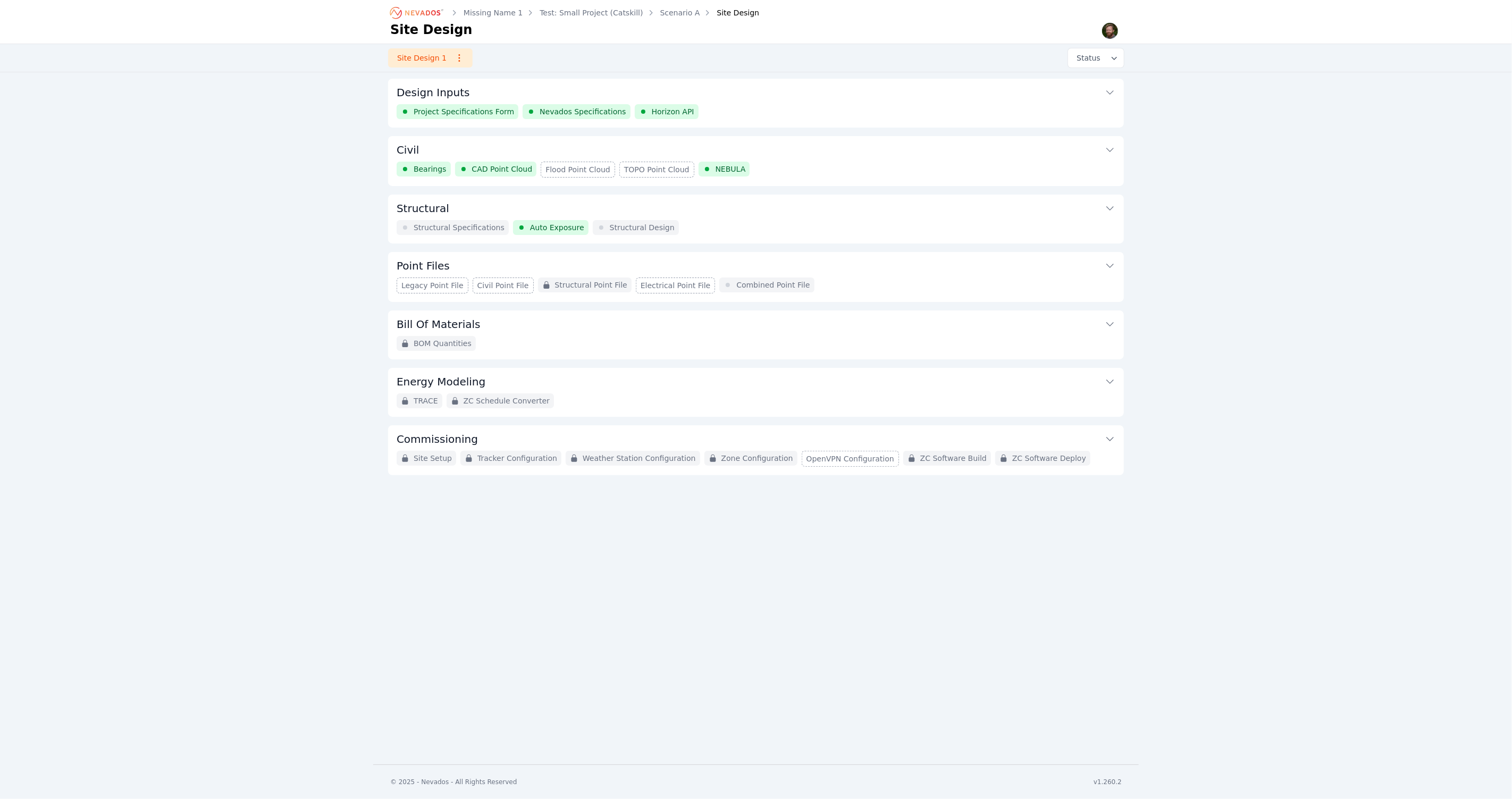
click at [511, 433] on button "Commissioning" at bounding box center [755, 438] width 719 height 25
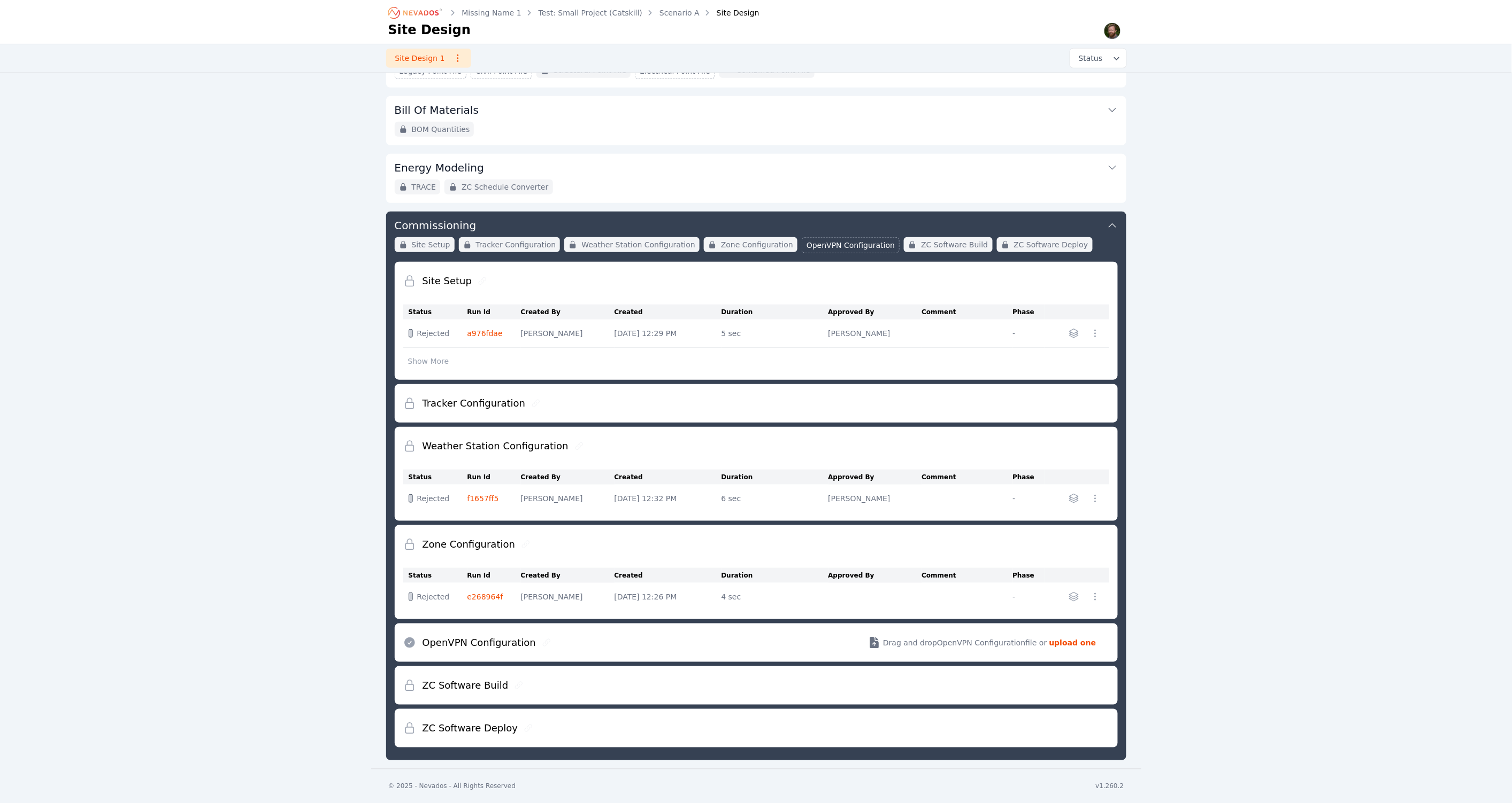
click at [426, 361] on button "Show More" at bounding box center [428, 362] width 51 height 21
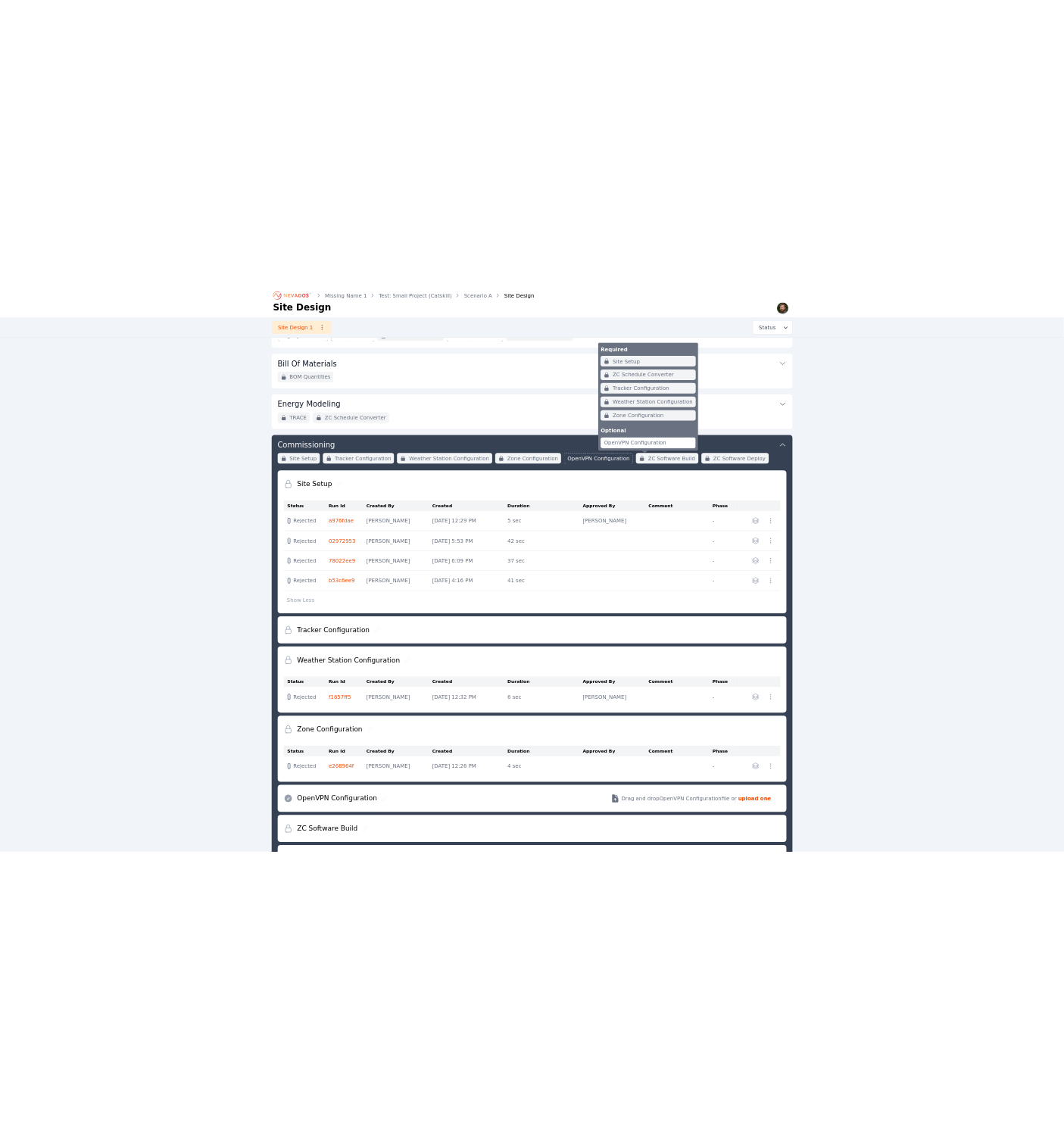
scroll to position [0, 0]
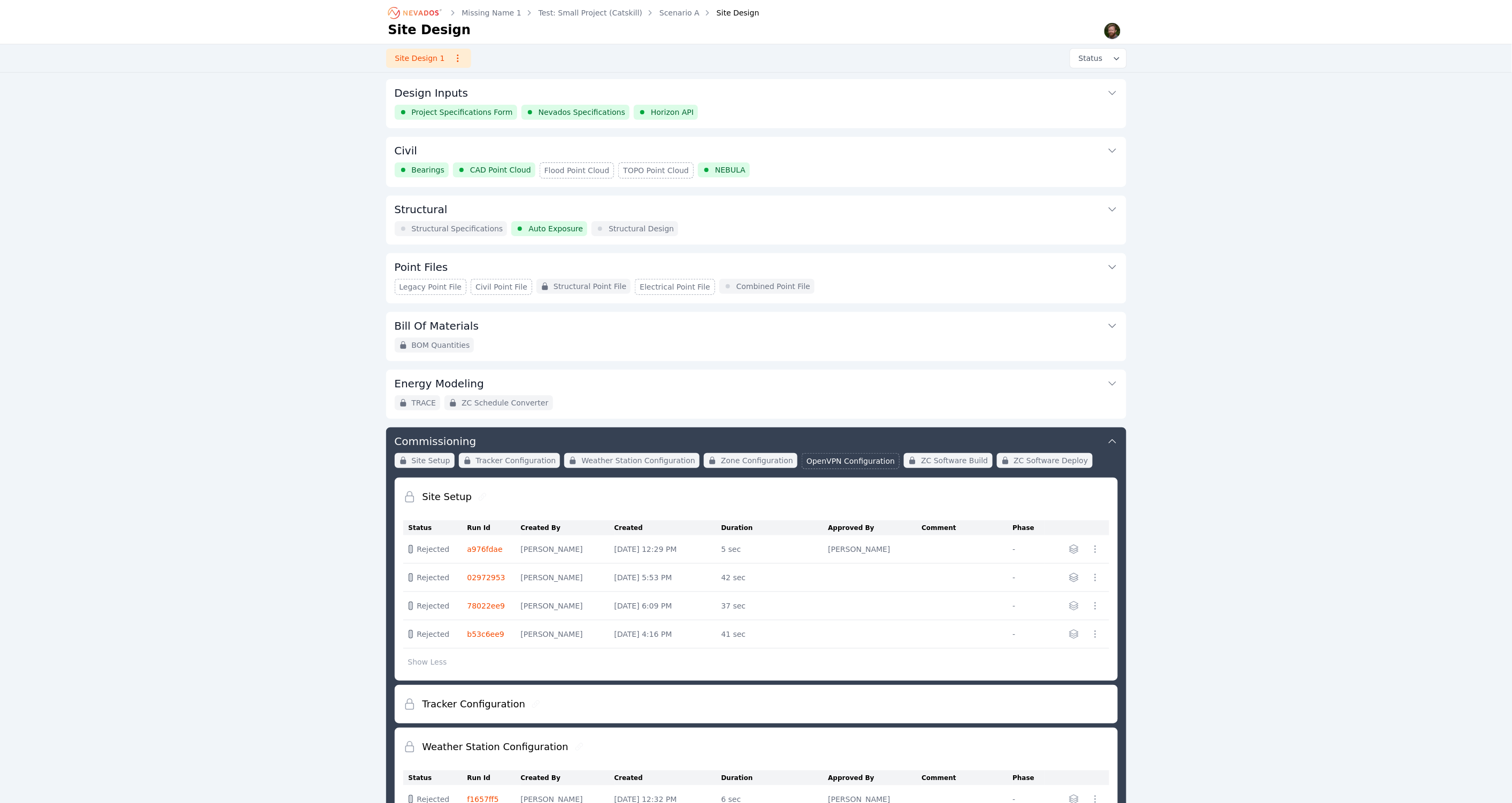
click at [490, 13] on link "Missing Name 1" at bounding box center [492, 13] width 59 height 11
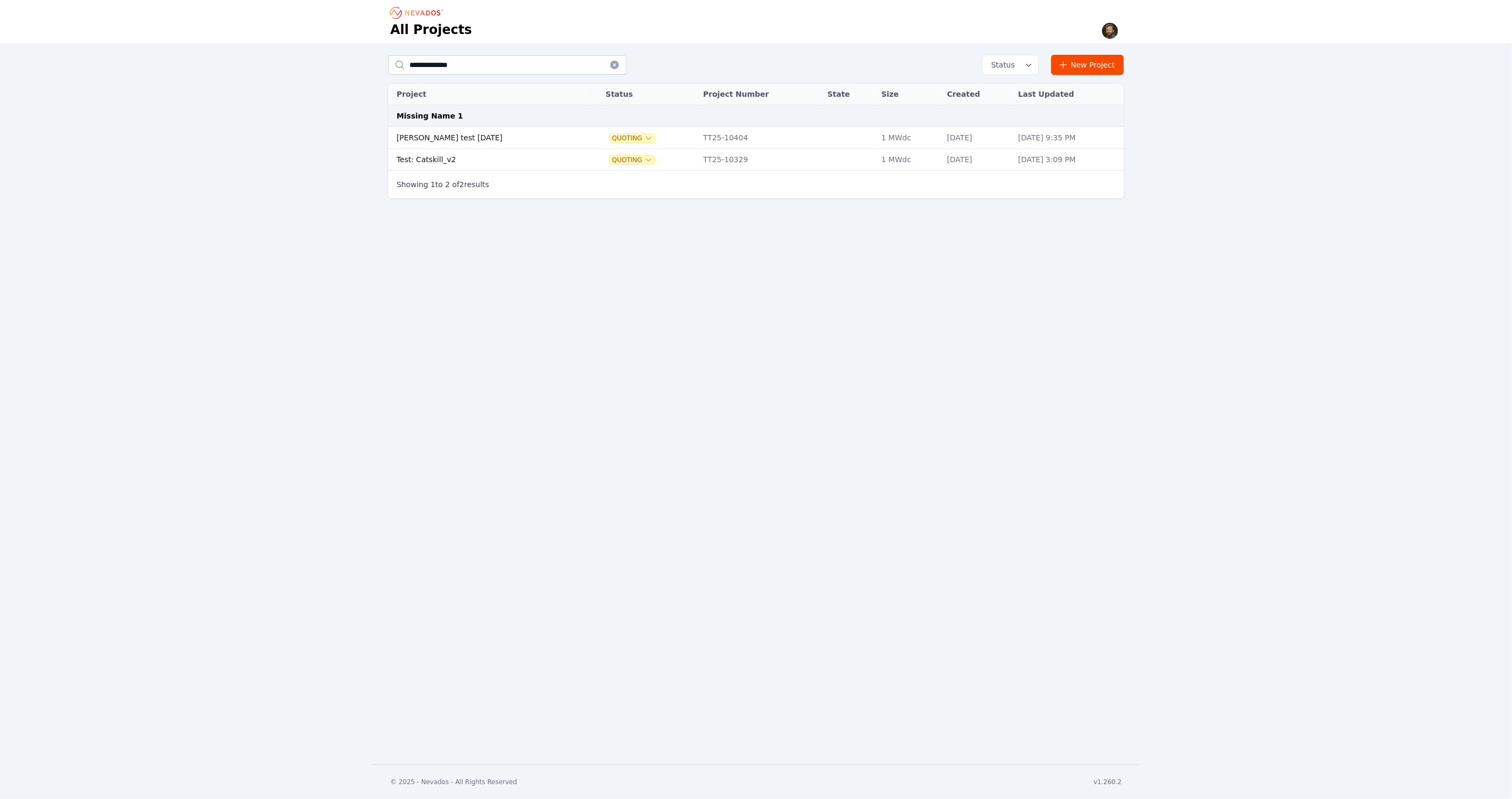
click at [431, 132] on td "[PERSON_NAME] test [DATE]" at bounding box center [485, 138] width 195 height 22
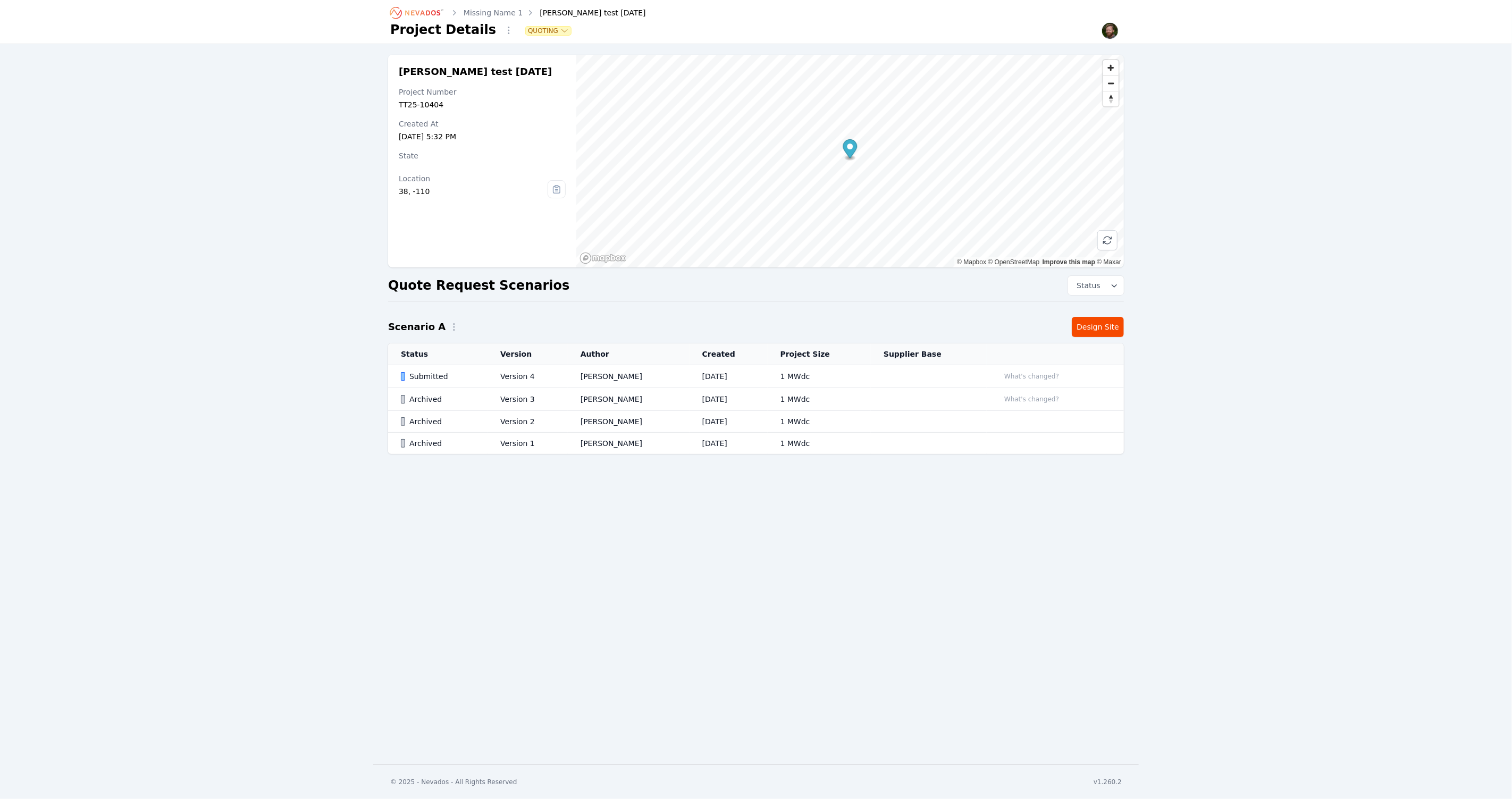
click at [432, 377] on div "Submitted" at bounding box center [441, 377] width 81 height 11
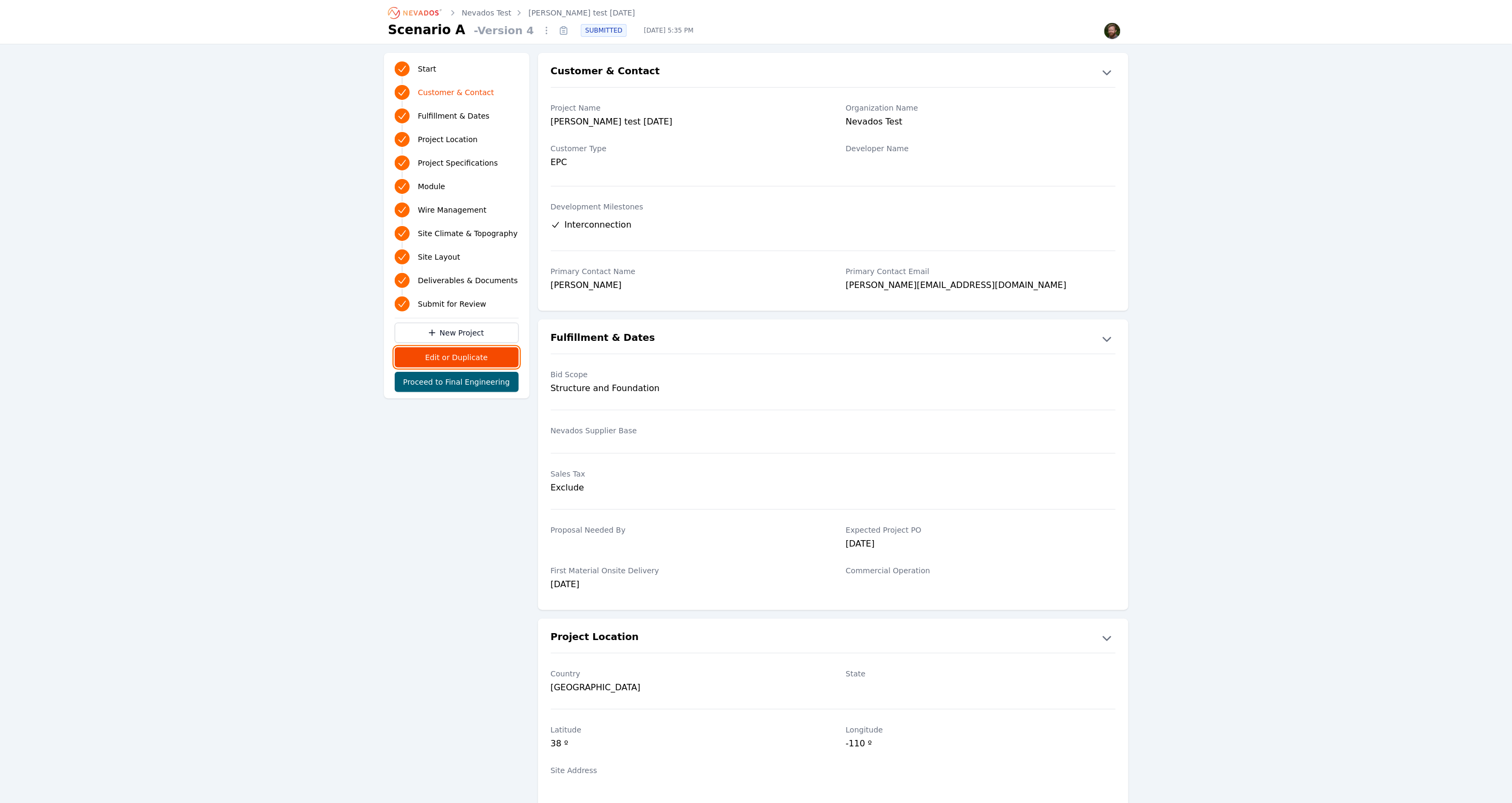
click at [451, 361] on button "Edit or Duplicate" at bounding box center [456, 358] width 124 height 21
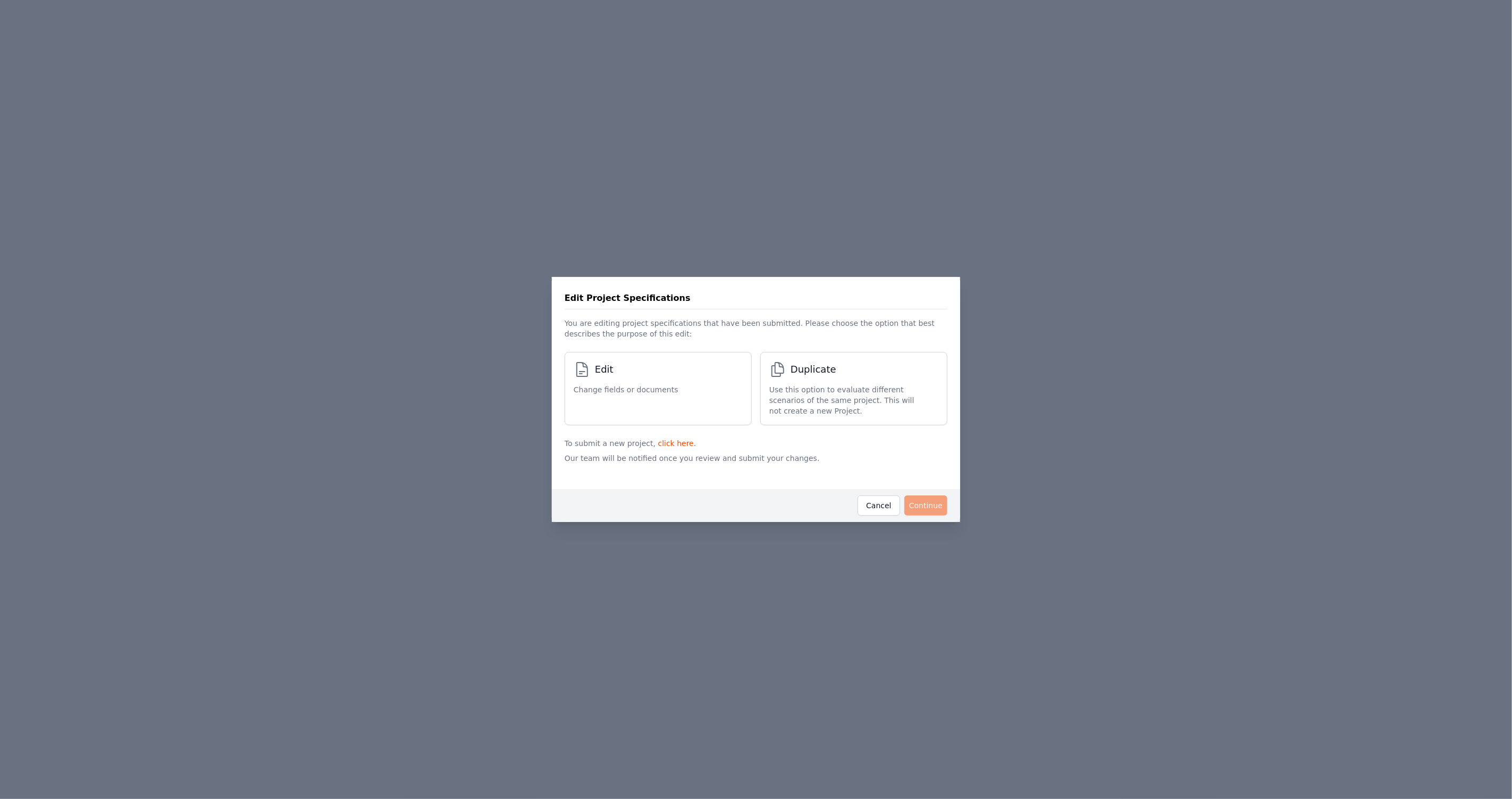
click at [662, 394] on span "Change fields or documents" at bounding box center [626, 390] width 105 height 11
click at [930, 507] on button "Continue" at bounding box center [926, 506] width 43 height 20
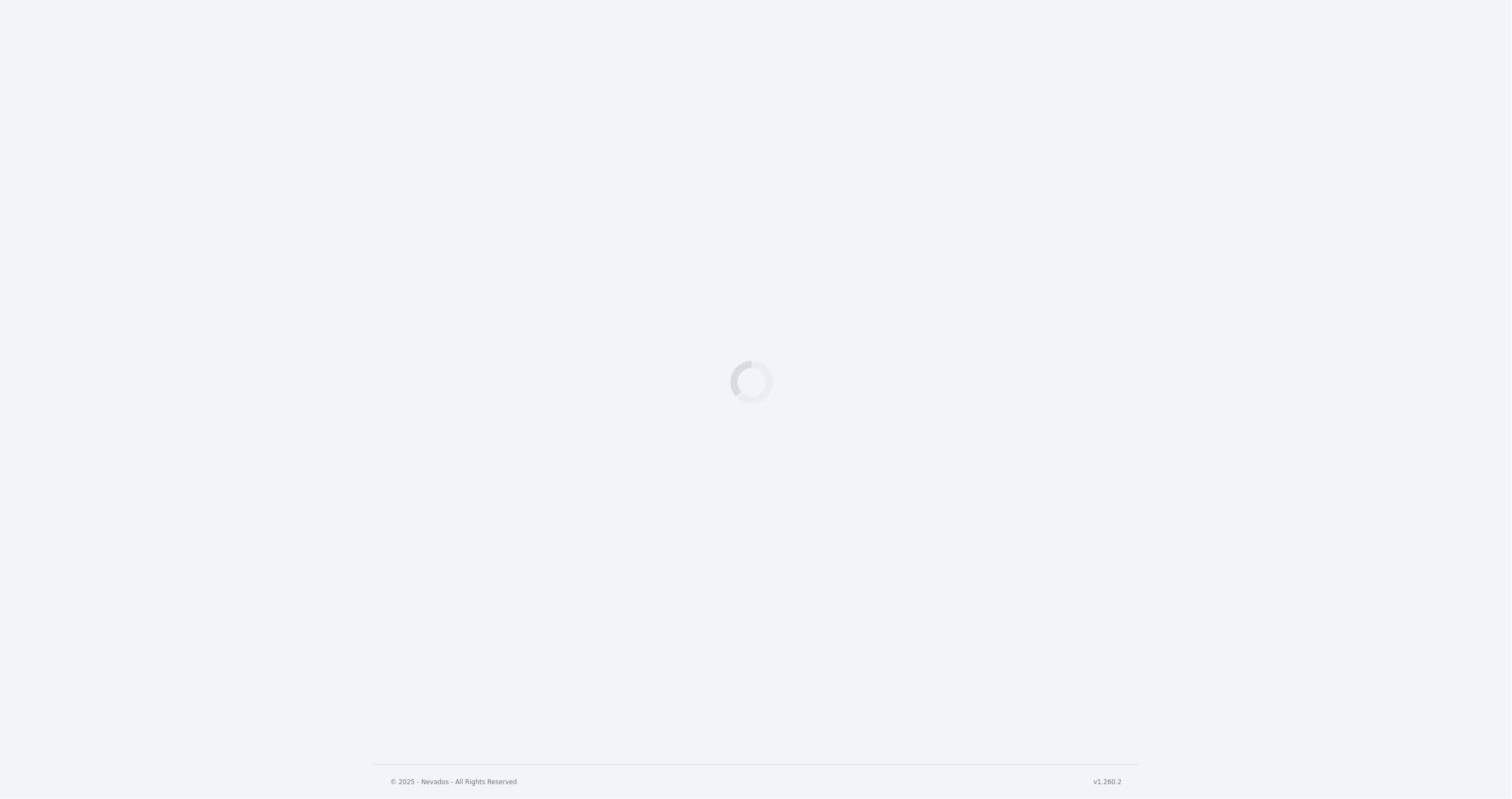
select select "***"
select select "*********"
select select "*"
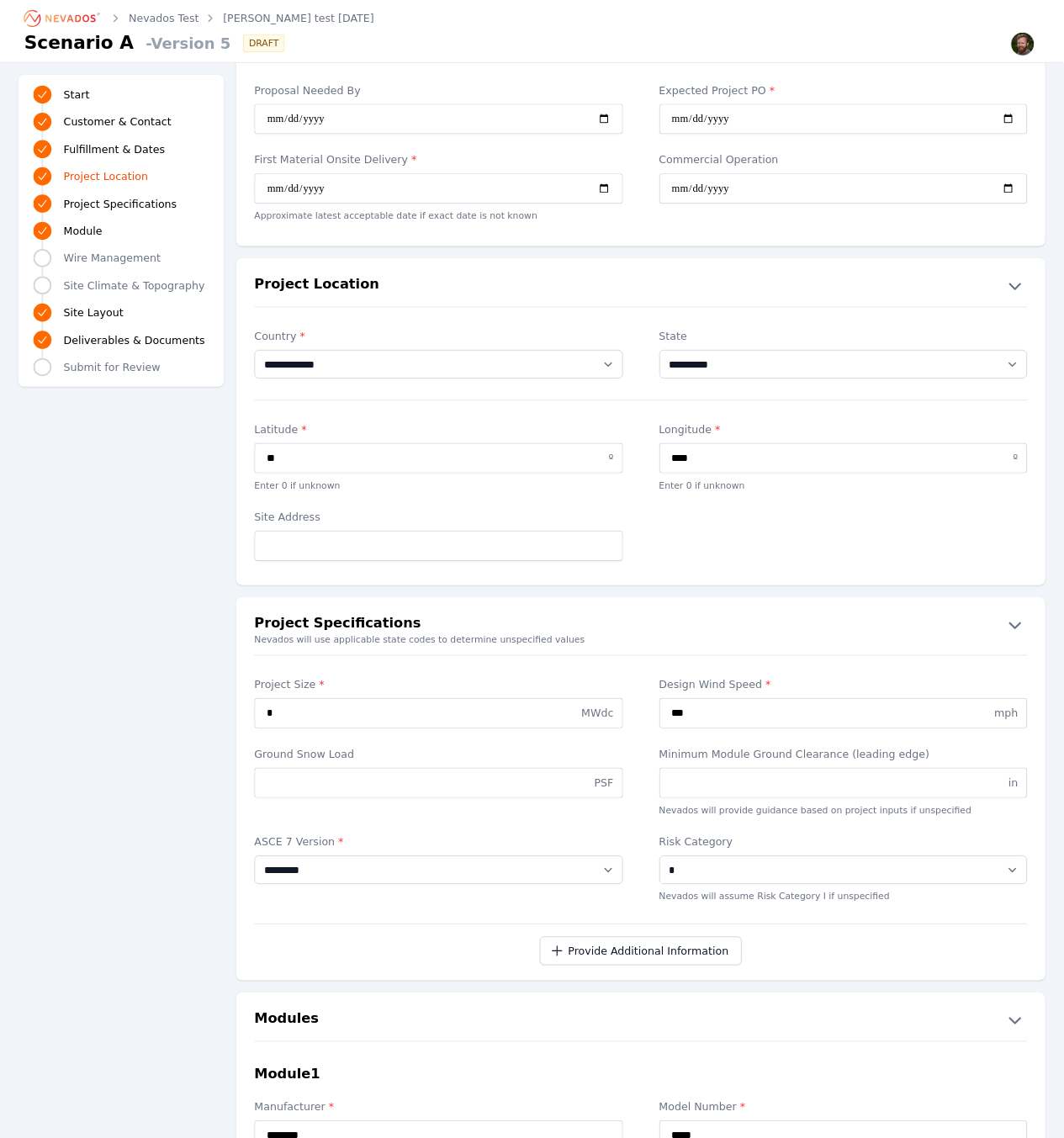
scroll to position [898, 0]
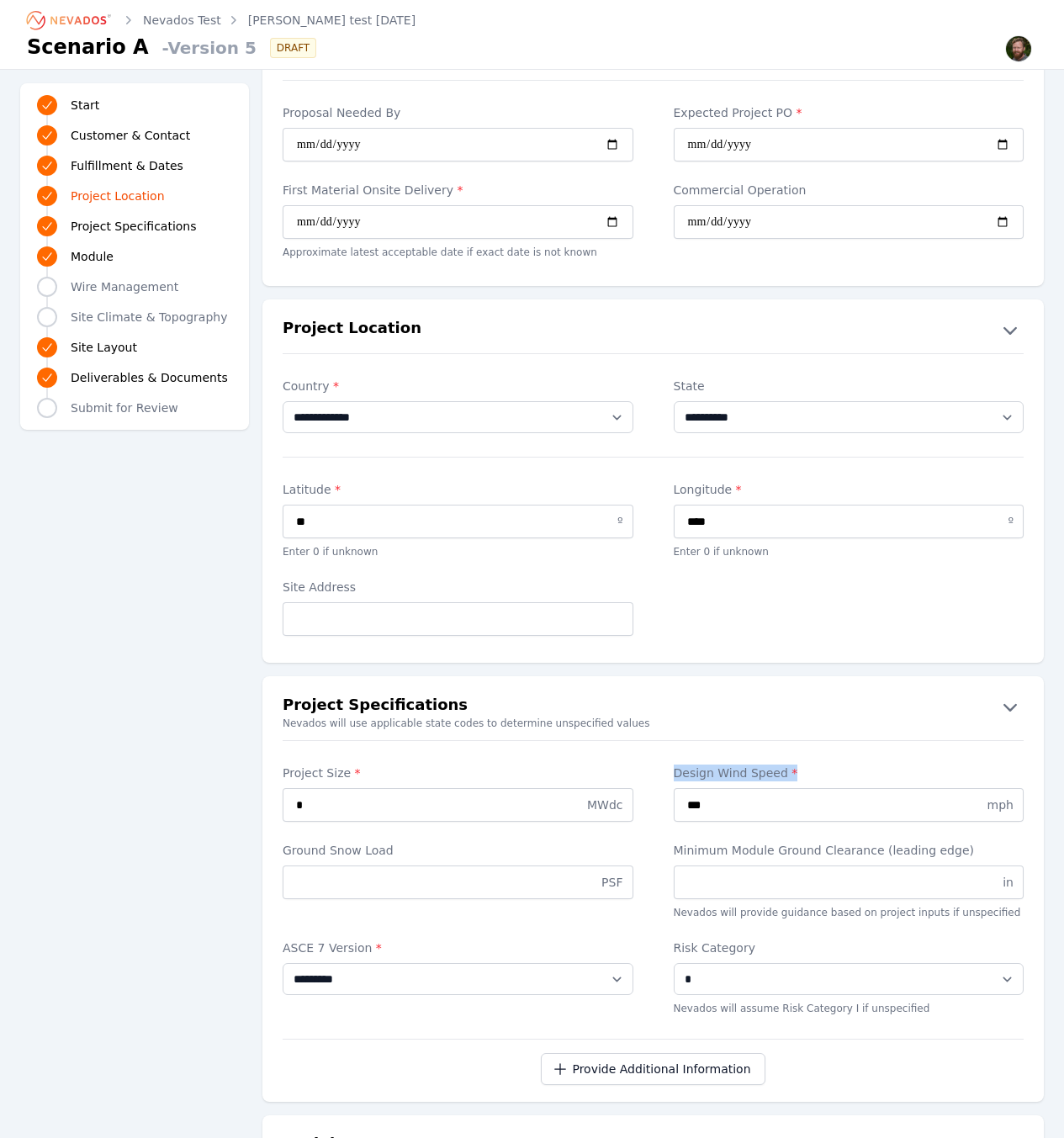
drag, startPoint x: 676, startPoint y: 758, endPoint x: 802, endPoint y: 758, distance: 126.0
click at [802, 764] on label "Design Wind Speed *" at bounding box center [849, 773] width 351 height 17
click at [698, 865] on input "Minimum Module Ground Clearance (leading edge)" at bounding box center [849, 881] width 351 height 33
click at [710, 906] on p "Nevados will provide guidance based on project inputs if unspecified" at bounding box center [849, 912] width 351 height 13
drag, startPoint x: 680, startPoint y: 899, endPoint x: 992, endPoint y: 895, distance: 312.0
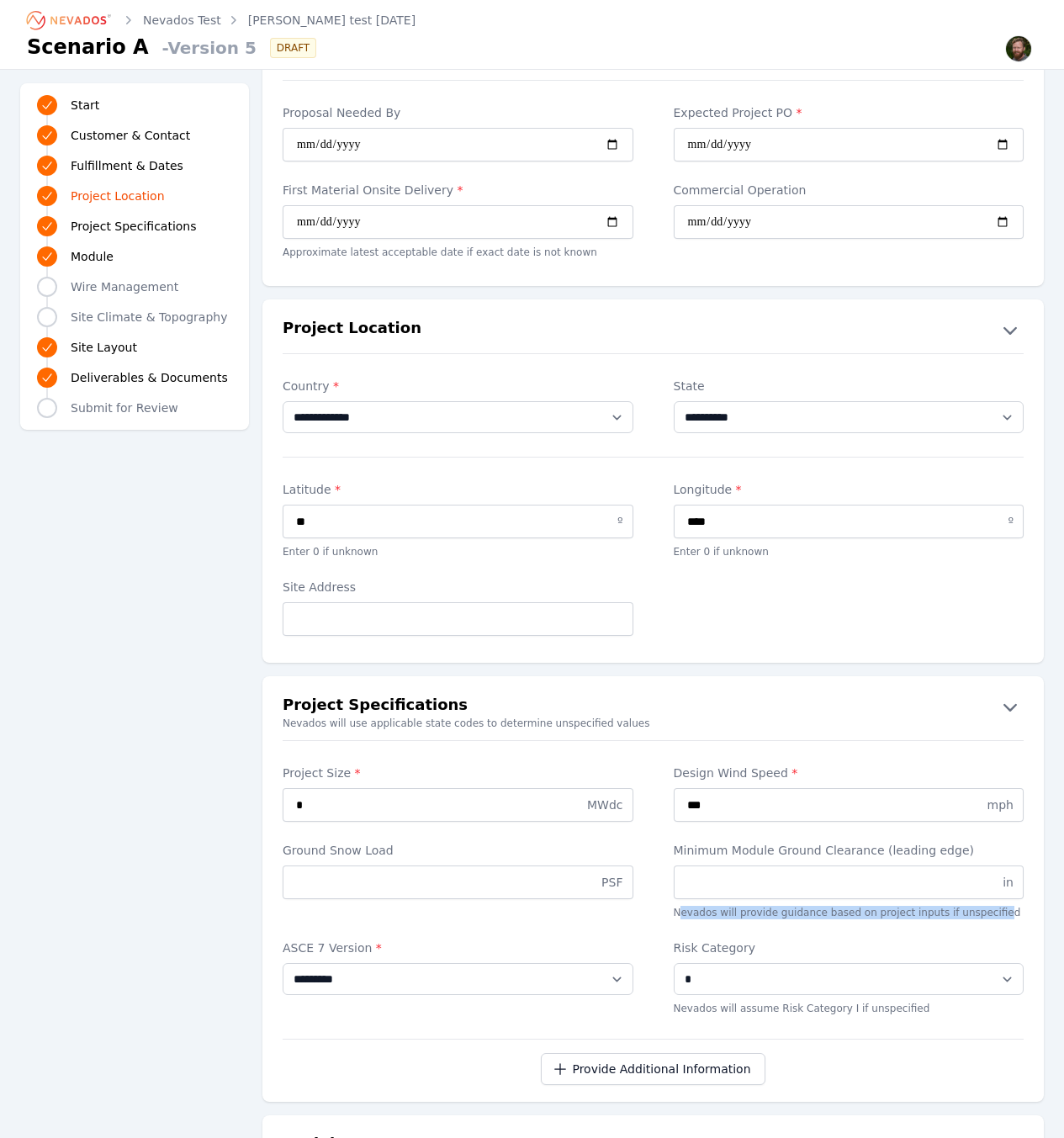
click at [992, 906] on p "Nevados will provide guidance based on project inputs if unspecified" at bounding box center [849, 912] width 351 height 13
click at [801, 865] on input "Minimum Module Ground Clearance (leading edge)" at bounding box center [849, 881] width 351 height 33
click at [739, 842] on label "Minimum Module Ground Clearance (leading edge)" at bounding box center [849, 851] width 351 height 17
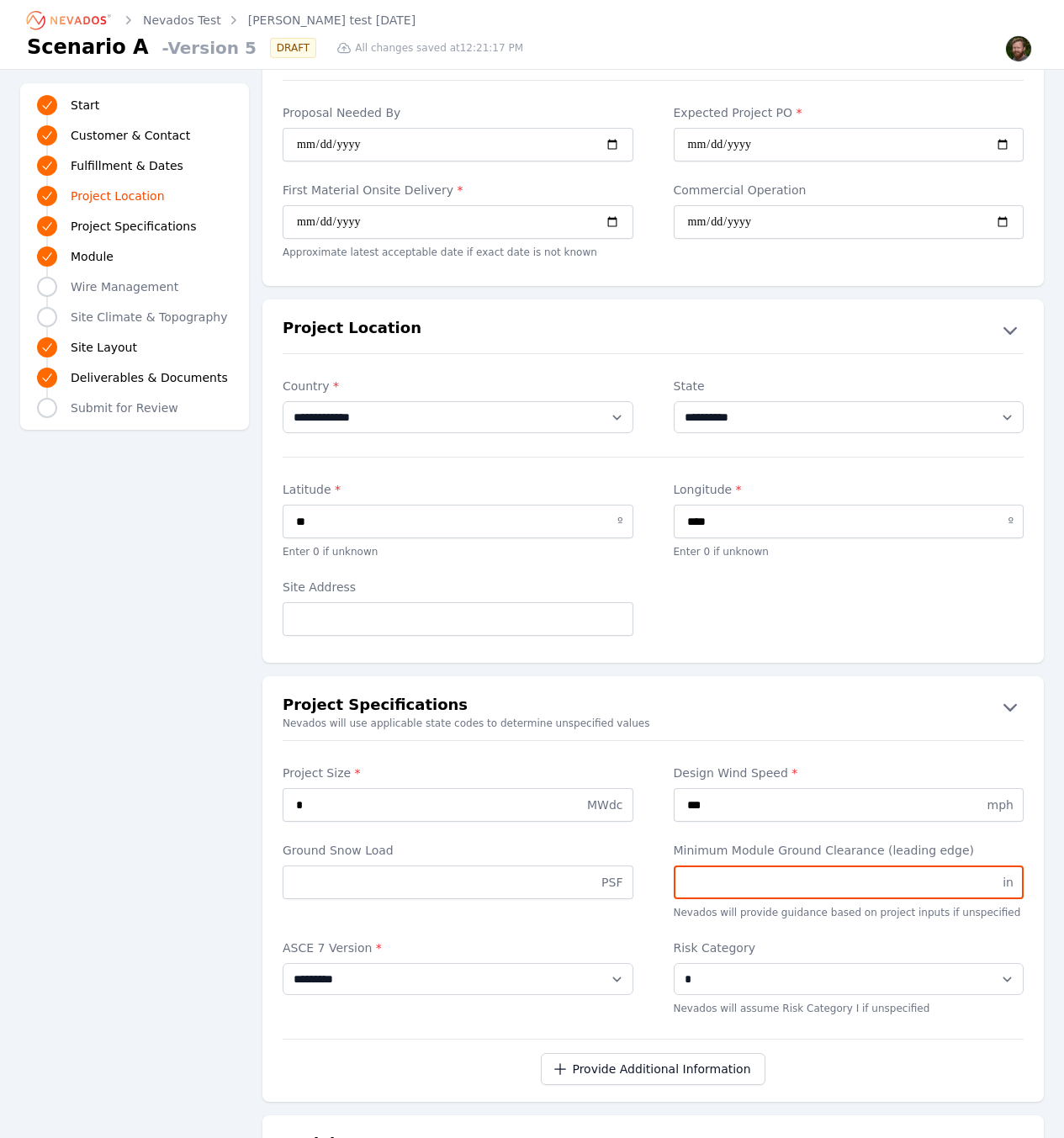
click at [739, 865] on input "Minimum Module Ground Clearance (leading edge)" at bounding box center [849, 881] width 351 height 33
click at [728, 842] on label "Minimum Module Ground Clearance (leading edge)" at bounding box center [849, 851] width 351 height 17
click at [728, 865] on input "Minimum Module Ground Clearance (leading edge)" at bounding box center [849, 881] width 351 height 33
click at [755, 842] on label "Minimum Module Ground Clearance (leading edge)" at bounding box center [849, 851] width 351 height 17
click at [755, 865] on input "Minimum Module Ground Clearance (leading edge)" at bounding box center [849, 881] width 351 height 33
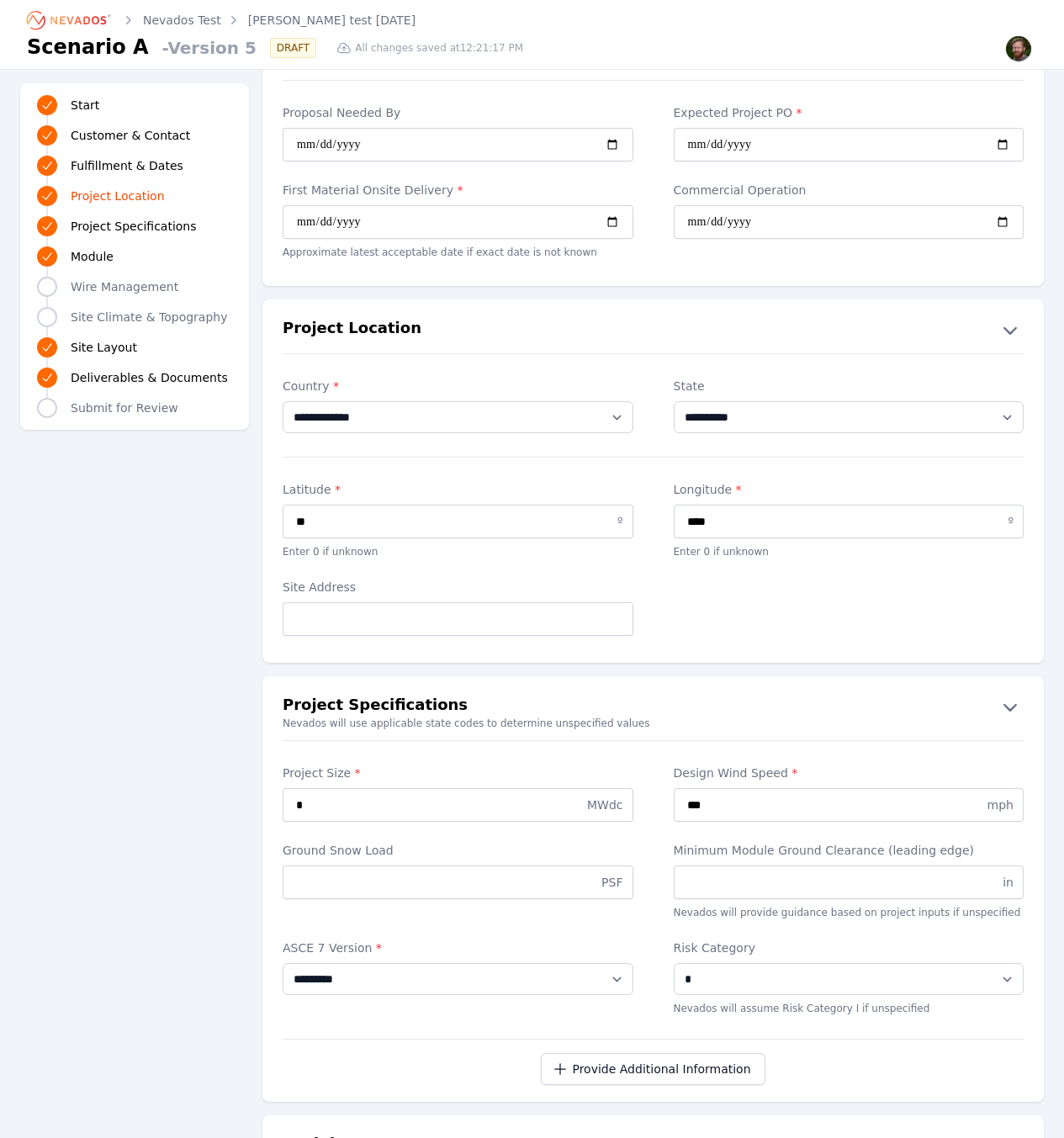
click at [1022, 842] on label "Minimum Module Ground Clearance (leading edge)" at bounding box center [849, 851] width 351 height 17
click at [1022, 865] on input "Minimum Module Ground Clearance (leading edge)" at bounding box center [849, 881] width 351 height 33
drag, startPoint x: 1003, startPoint y: 867, endPoint x: 1025, endPoint y: 871, distance: 22.4
click at [1025, 871] on div "Ground Snow Load PSF Minimum Module Ground Clearance (leading edge) in Nevados …" at bounding box center [653, 880] width 781 height 98
click at [1011, 867] on input "Minimum Module Ground Clearance (leading edge)" at bounding box center [849, 881] width 351 height 33
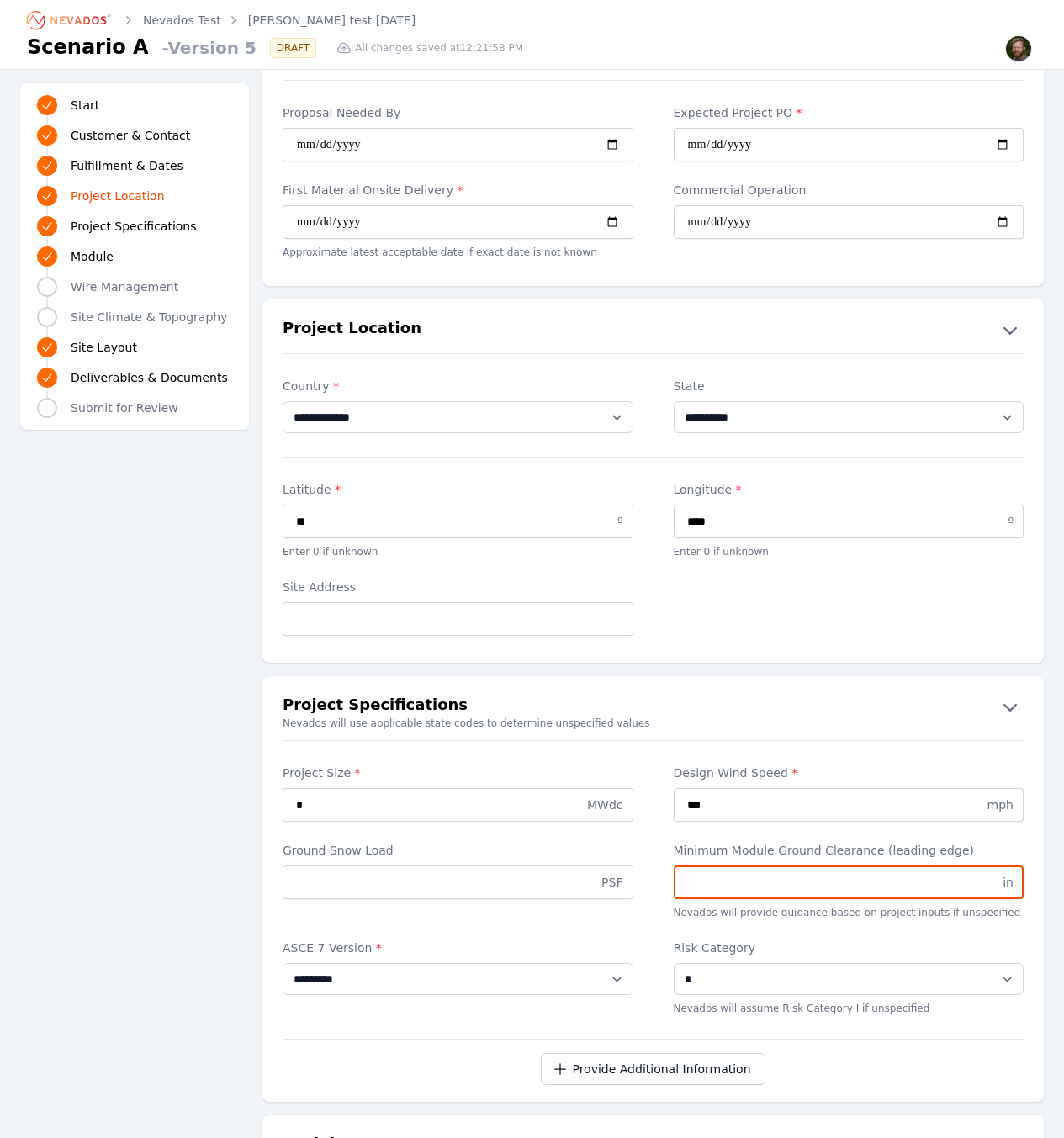
click at [897, 872] on input "Minimum Module Ground Clearance (leading edge)" at bounding box center [849, 881] width 351 height 33
click at [901, 871] on input "Minimum Module Ground Clearance (leading edge)" at bounding box center [849, 881] width 351 height 33
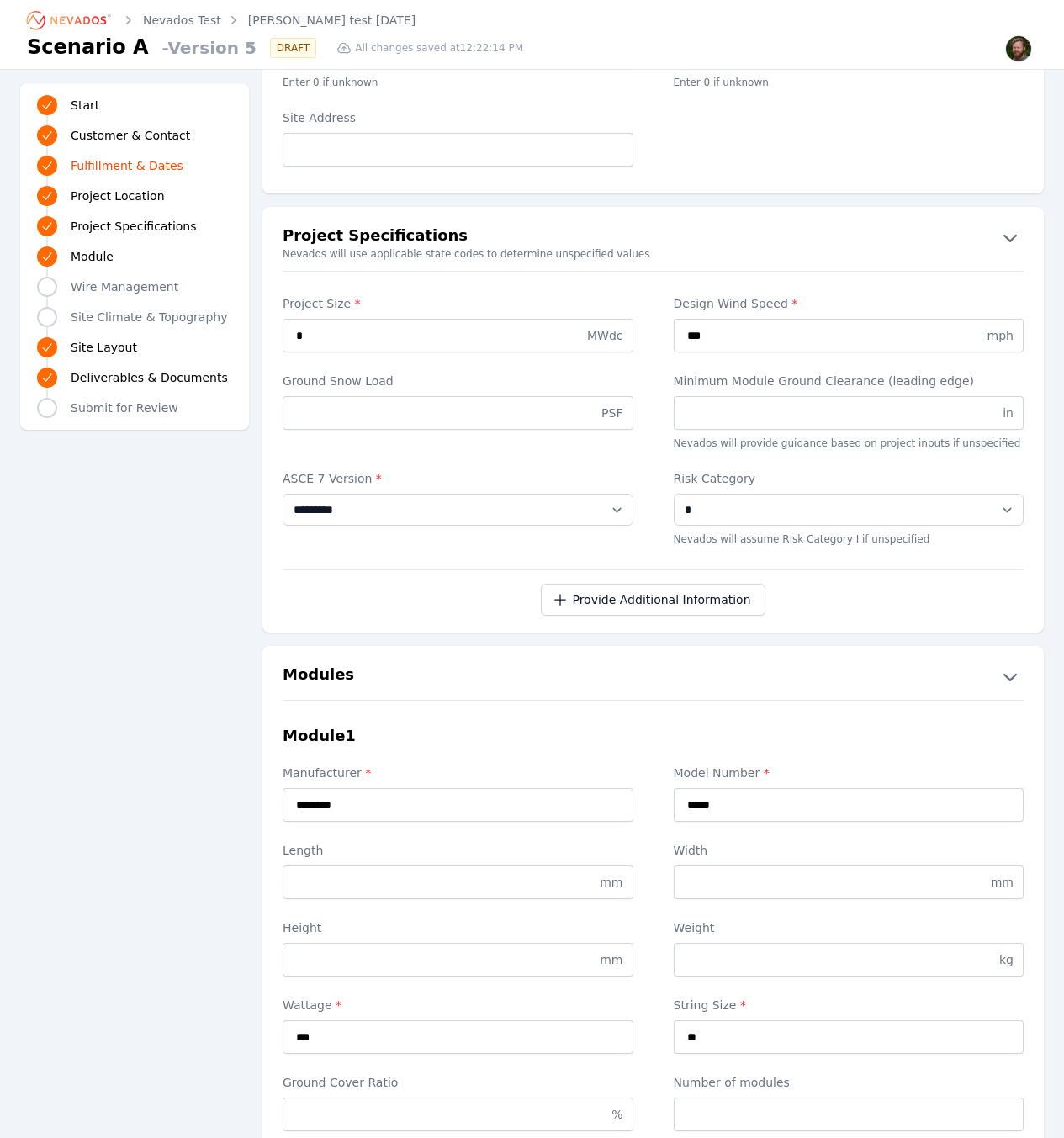
scroll to position [0, 0]
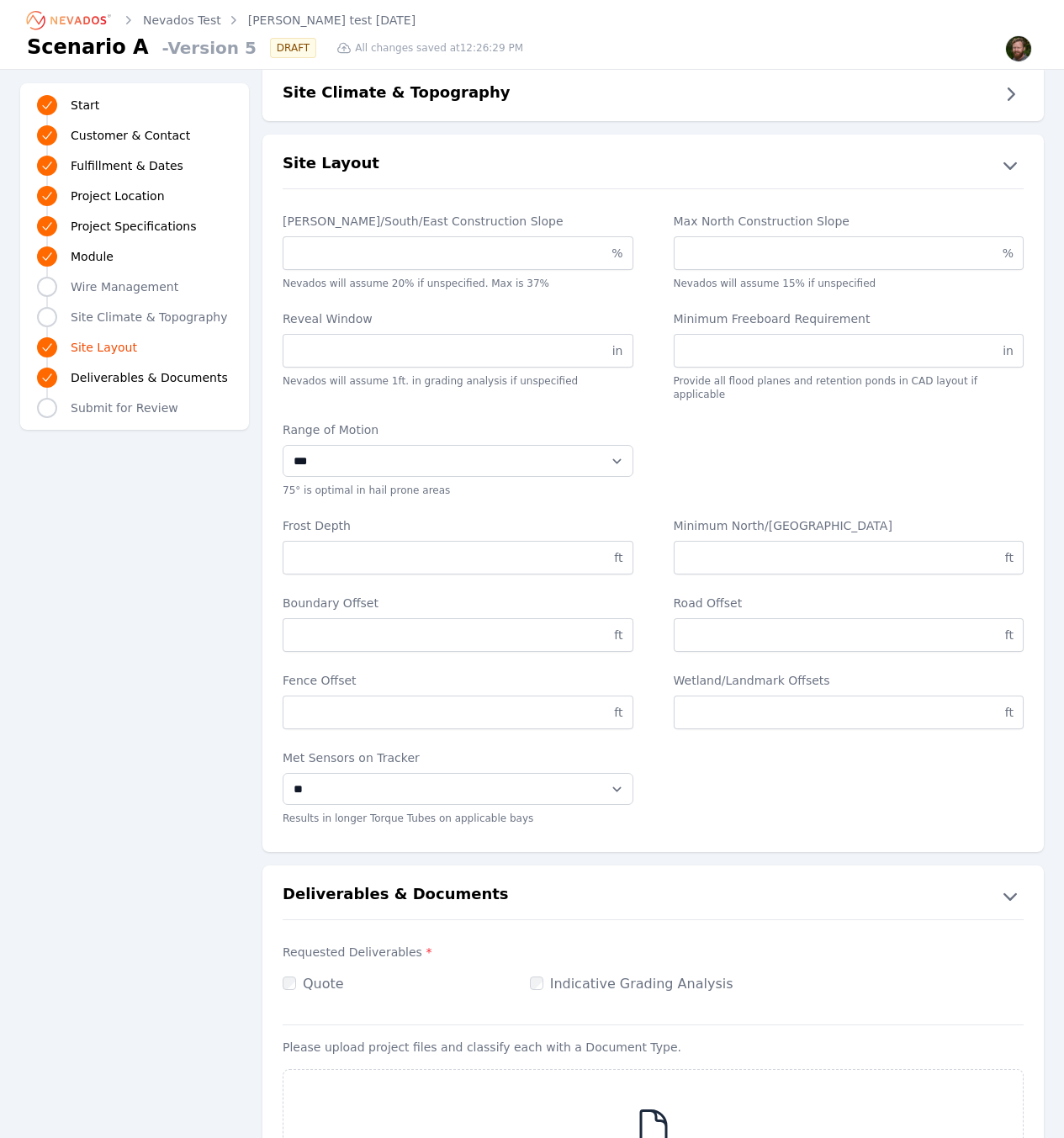
scroll to position [3056, 0]
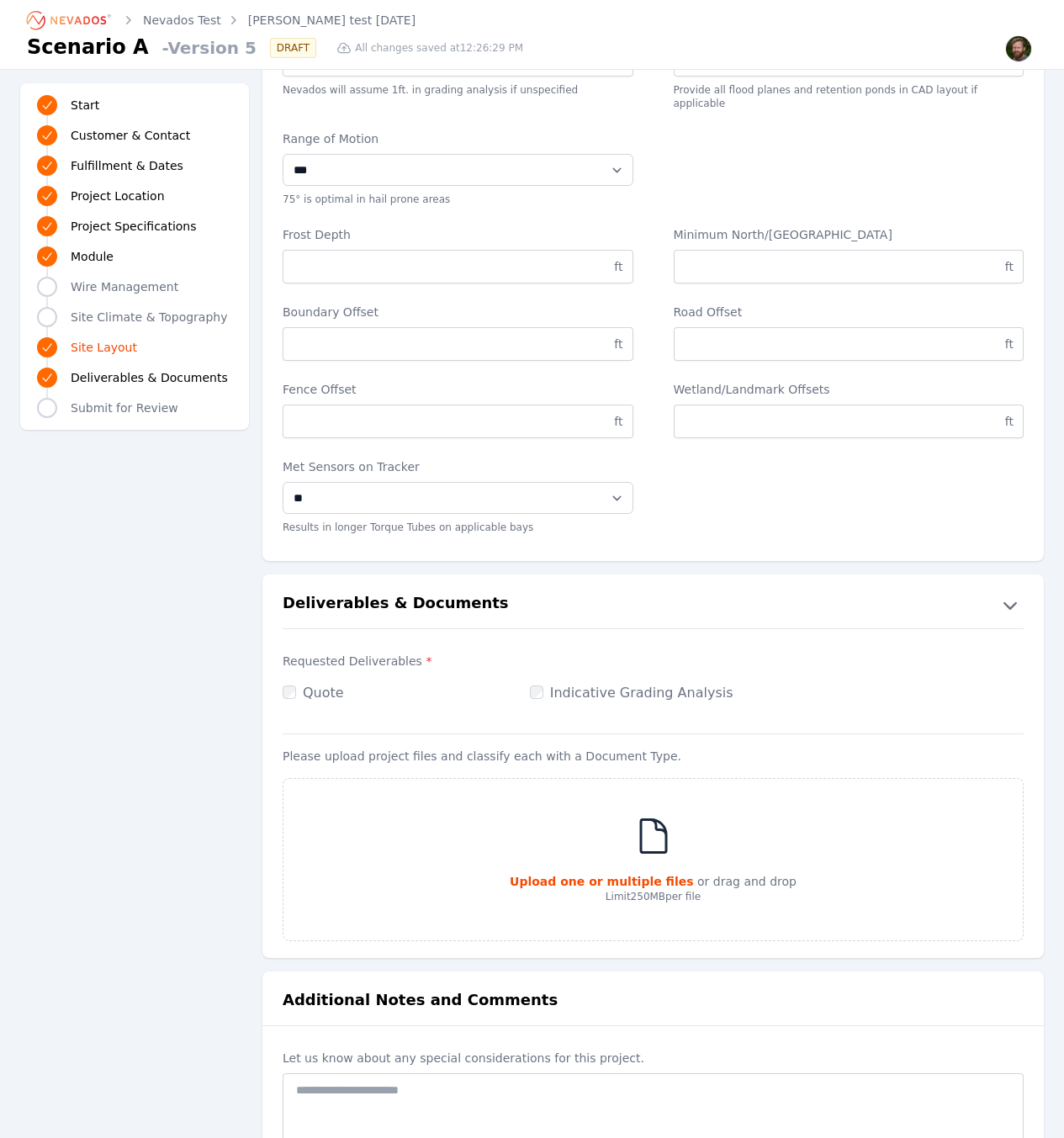
click at [194, 20] on link "Nevados Test" at bounding box center [182, 20] width 78 height 17
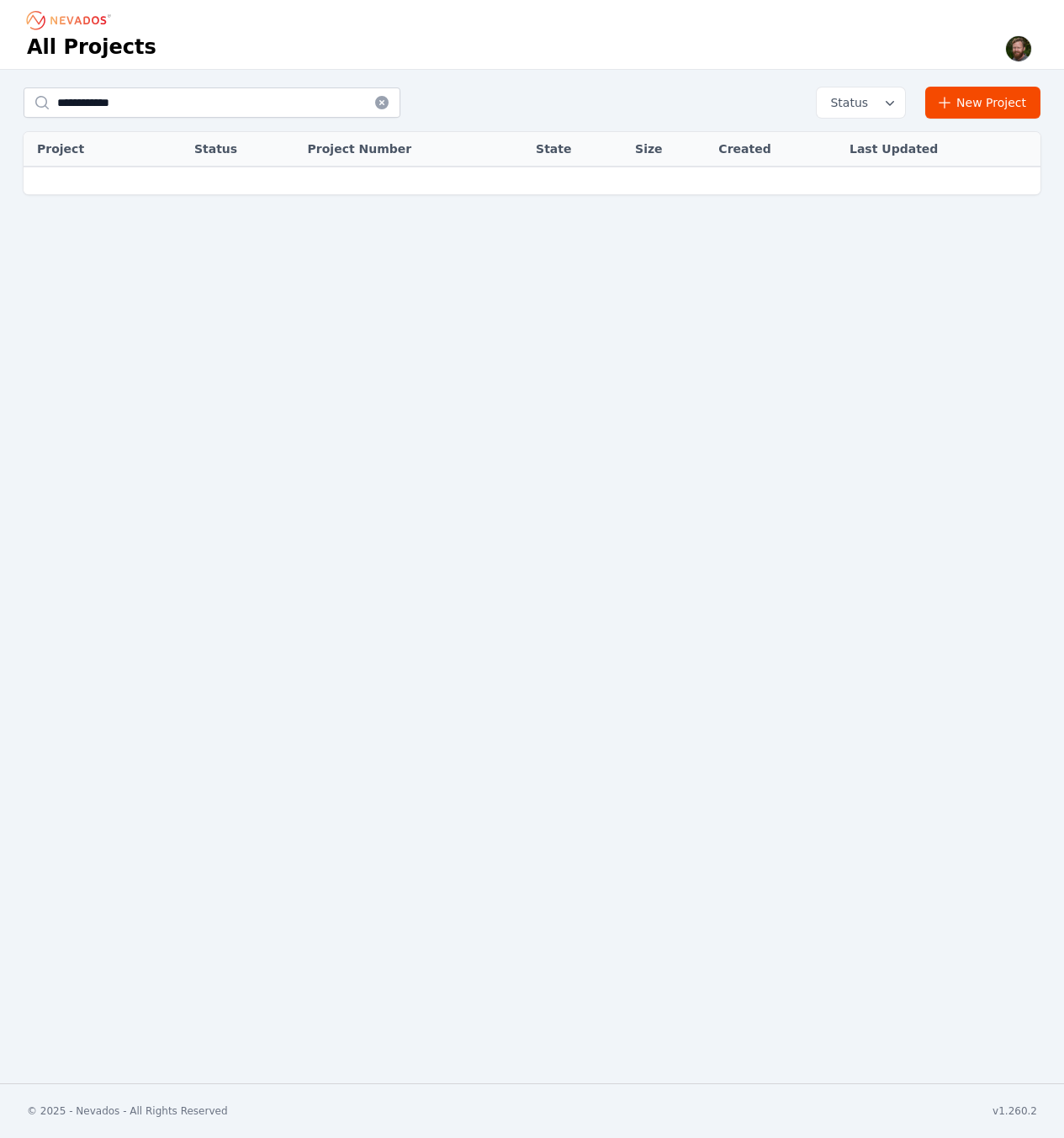
select select "***"
select select "*********"
select select "*"
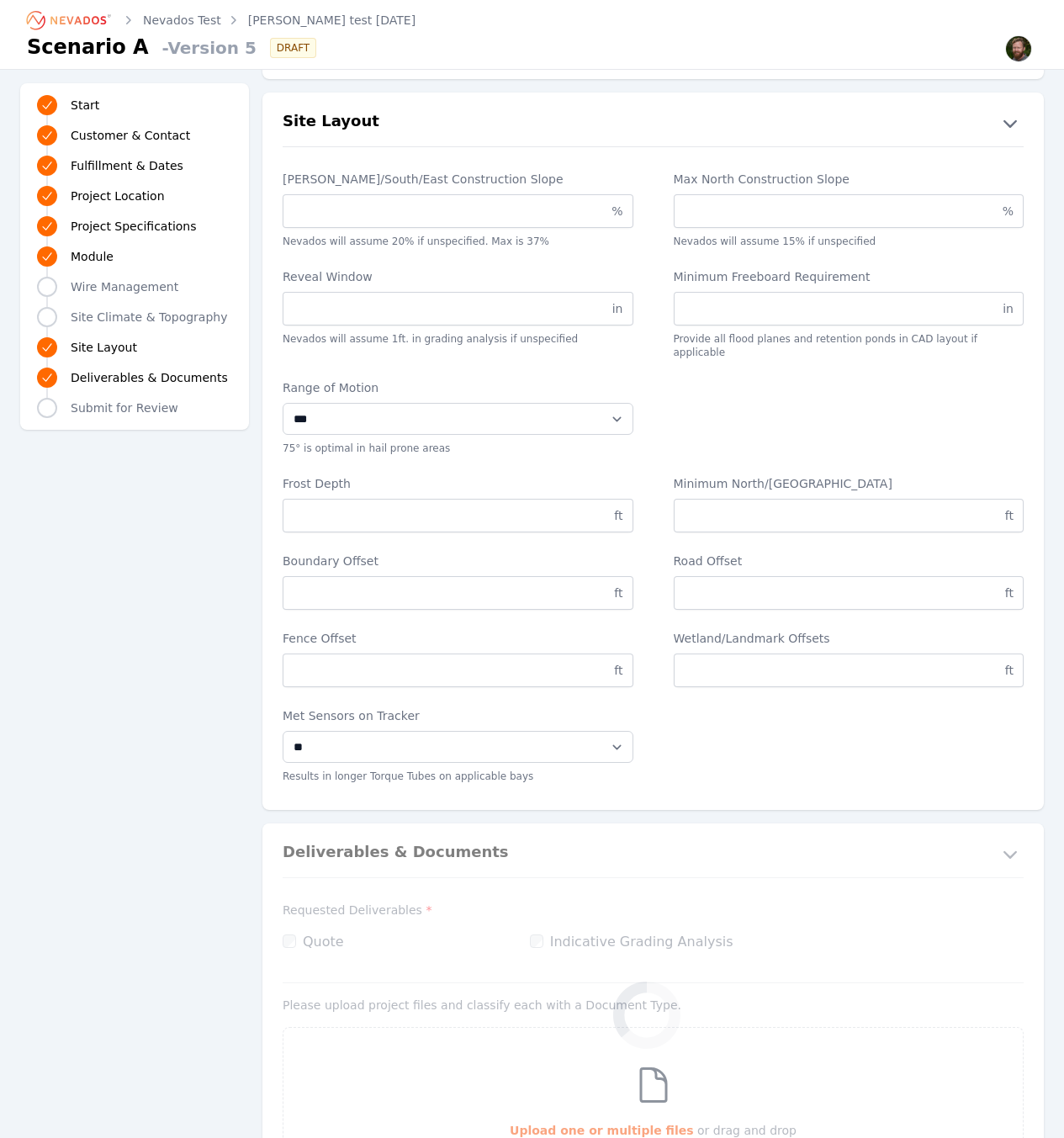
scroll to position [3056, 0]
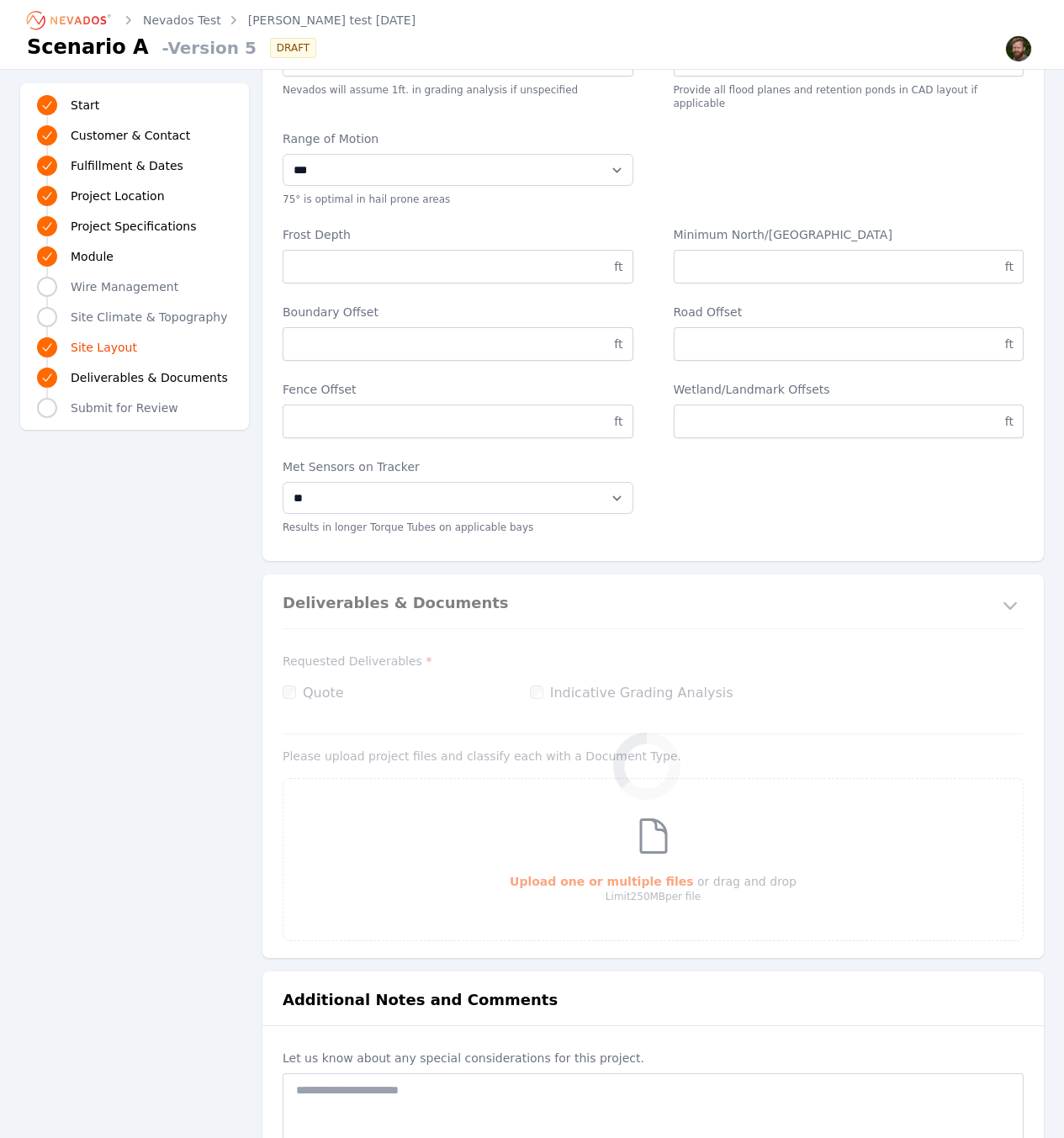
click at [311, 18] on link "Ted test 8-20-25" at bounding box center [332, 20] width 167 height 17
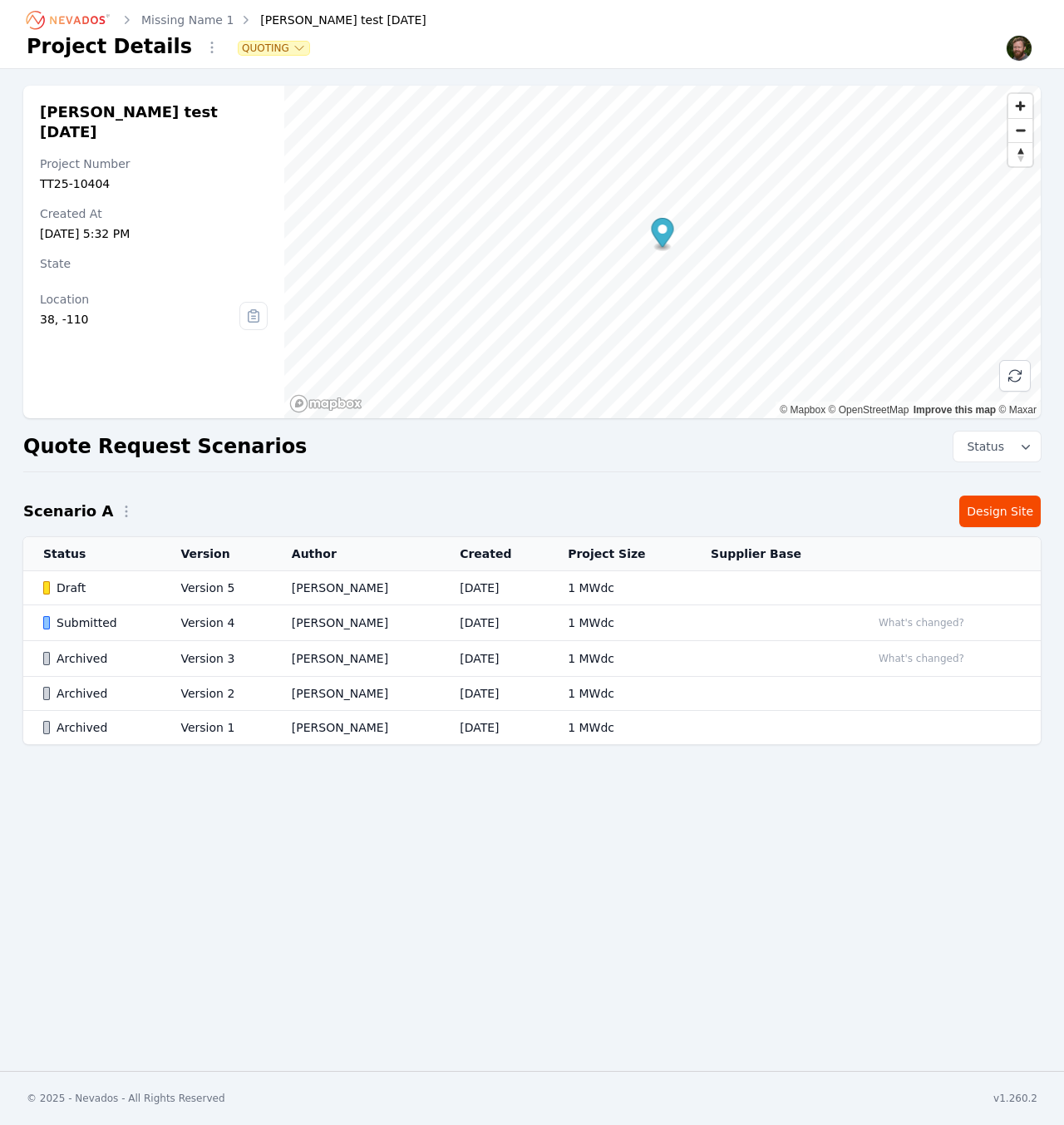
click at [70, 624] on div "Submitted" at bounding box center [98, 623] width 109 height 17
